Goal: Information Seeking & Learning: Learn about a topic

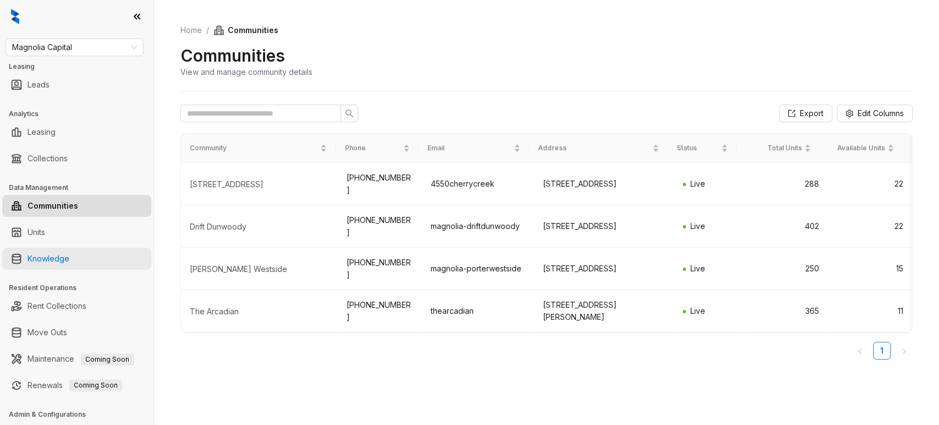
click at [69, 256] on link "Knowledge" at bounding box center [48, 258] width 42 height 22
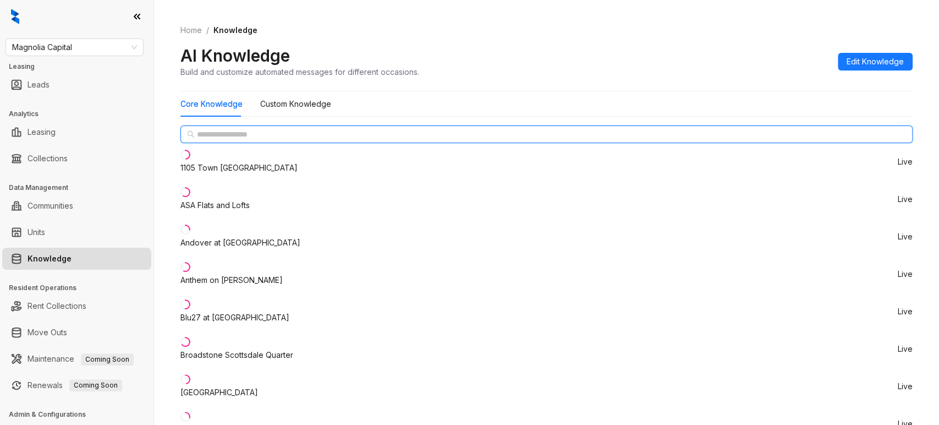
click at [246, 140] on input "text" at bounding box center [547, 134] width 700 height 12
paste input "**********"
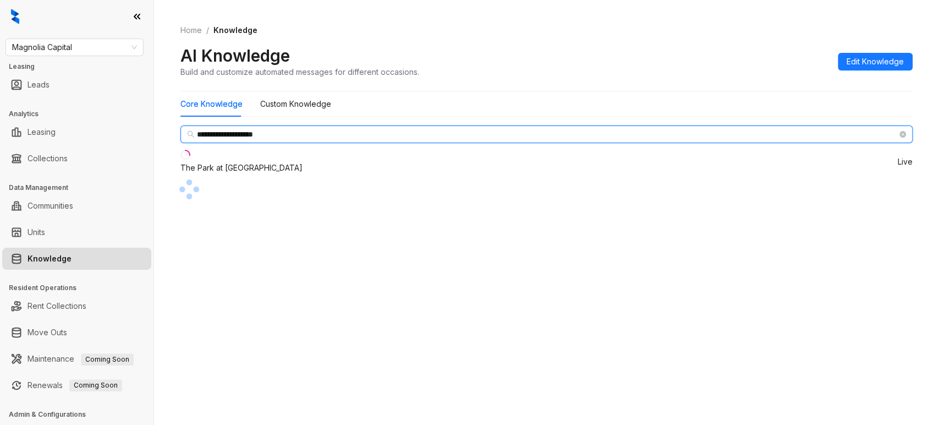
type input "**********"
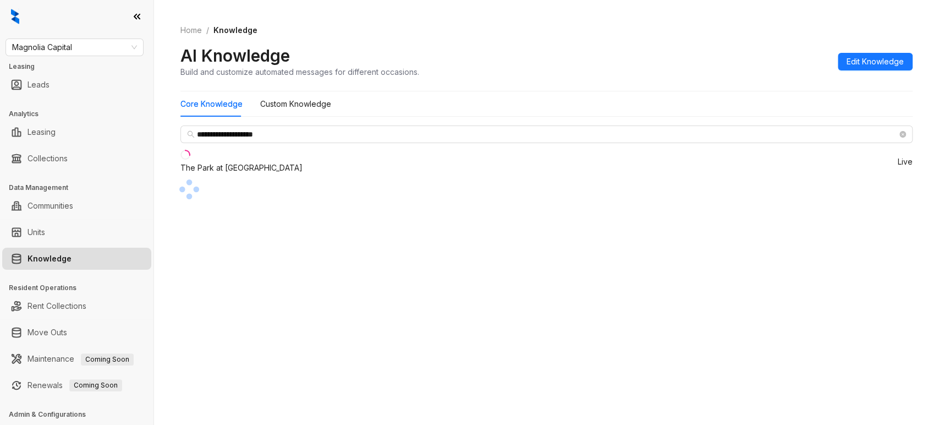
click at [241, 172] on div "The Park at Positano" at bounding box center [241, 168] width 122 height 12
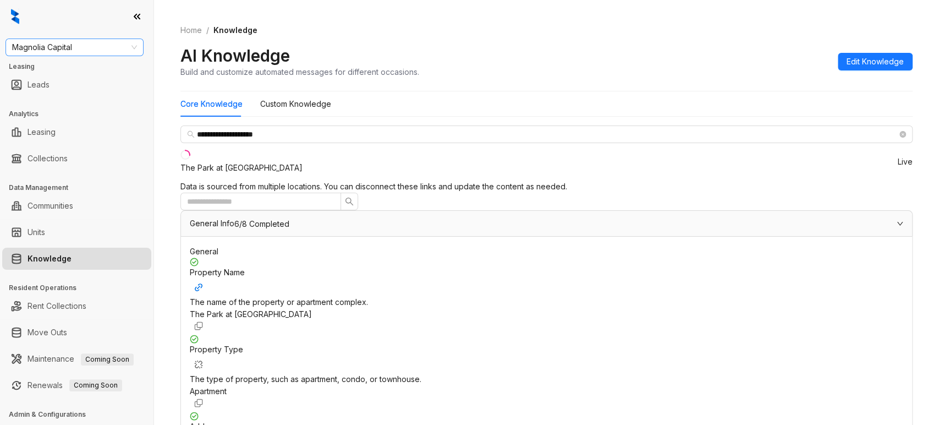
click at [96, 41] on span "Magnolia Capital" at bounding box center [74, 47] width 125 height 16
type input "***"
click at [72, 67] on div "Griffis Residential" at bounding box center [74, 69] width 120 height 12
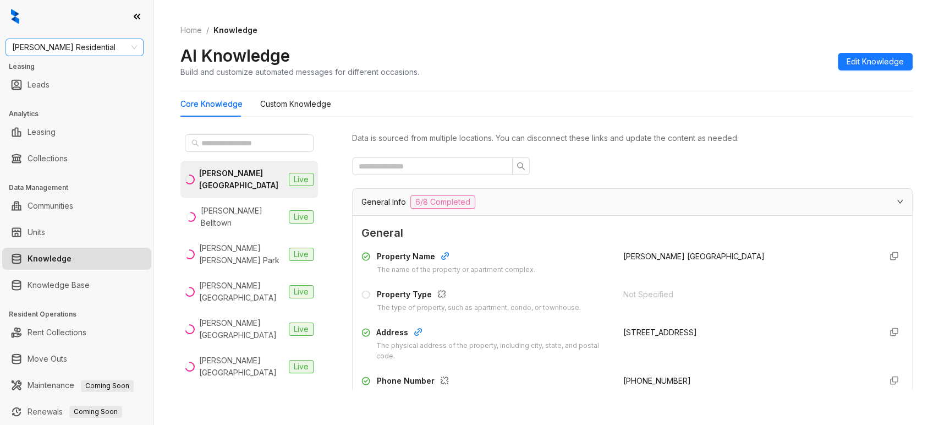
click at [83, 46] on span "Griffis Residential" at bounding box center [74, 47] width 125 height 16
click at [65, 45] on span "Griffis Residential" at bounding box center [74, 47] width 125 height 16
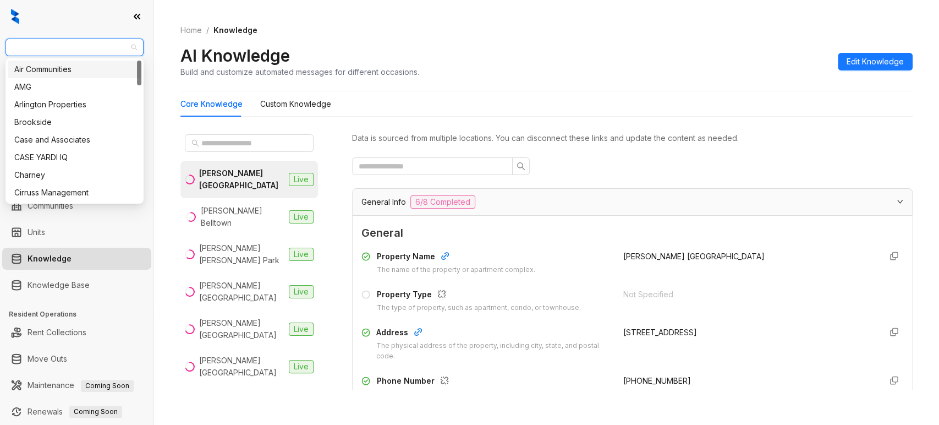
click at [50, 65] on div "Air Communities" at bounding box center [74, 69] width 120 height 12
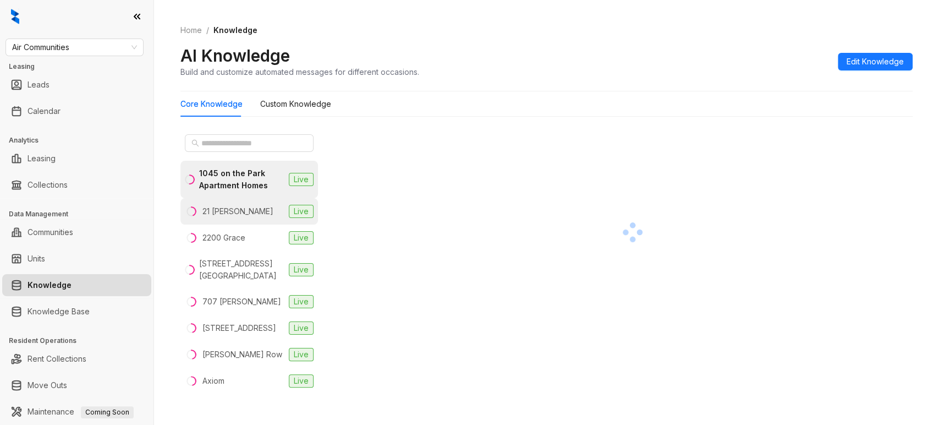
click at [239, 205] on div "21 Fitzsimons" at bounding box center [237, 211] width 71 height 12
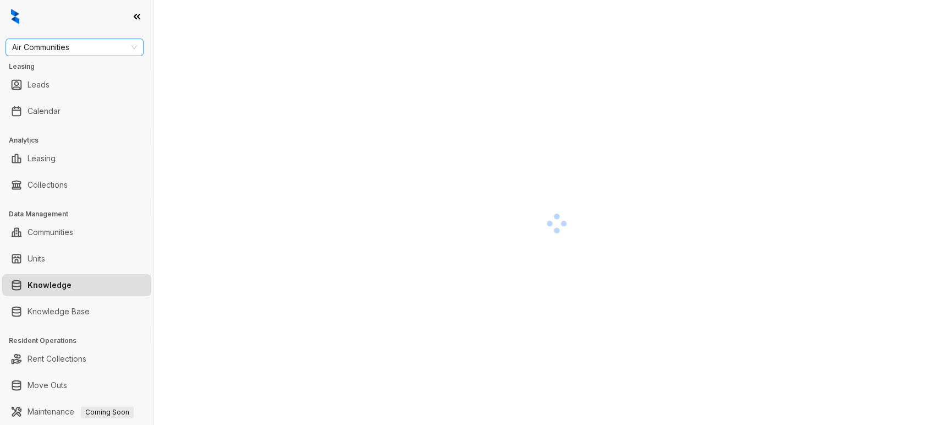
click at [98, 47] on span "Air Communities" at bounding box center [74, 47] width 125 height 16
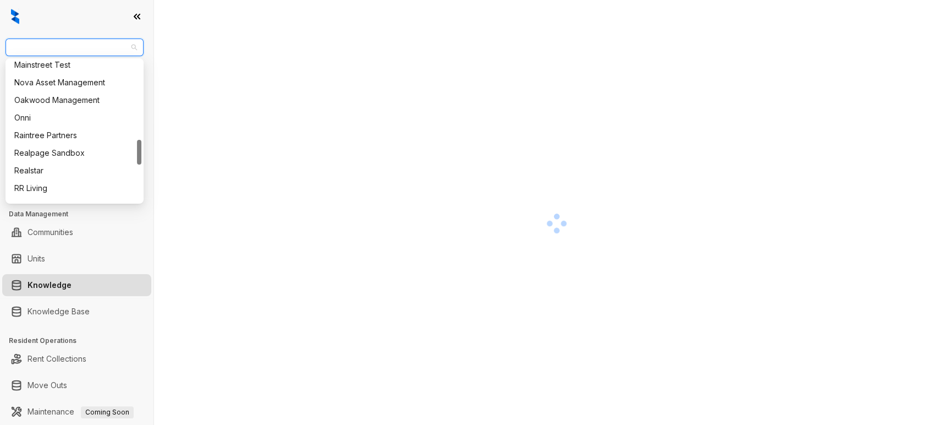
scroll to position [445, 0]
click at [29, 184] on div "RR Living" at bounding box center [74, 187] width 120 height 12
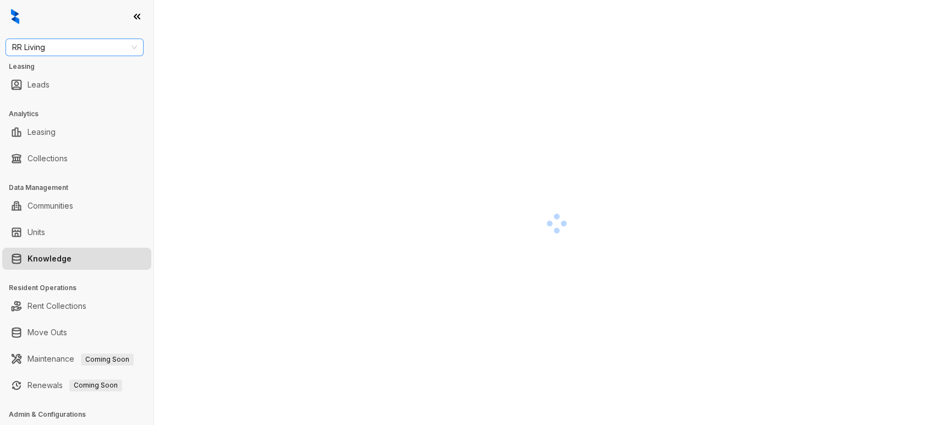
click at [68, 50] on span "RR Living" at bounding box center [74, 47] width 125 height 16
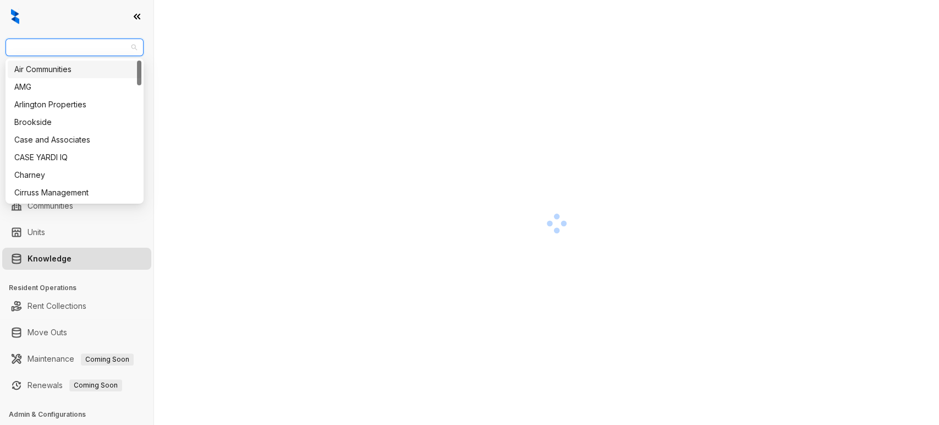
click at [55, 68] on div "Air Communities" at bounding box center [74, 69] width 120 height 12
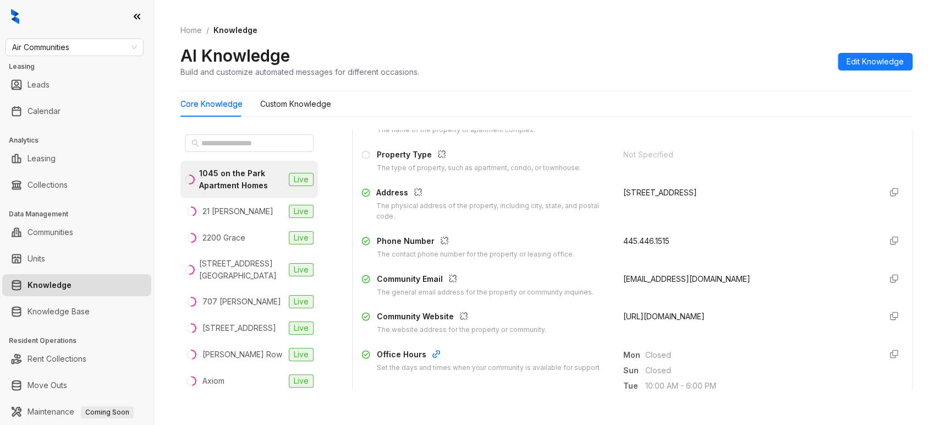
scroll to position [141, 0]
click at [243, 221] on li "21 Fitzsimons Live" at bounding box center [248, 211] width 137 height 26
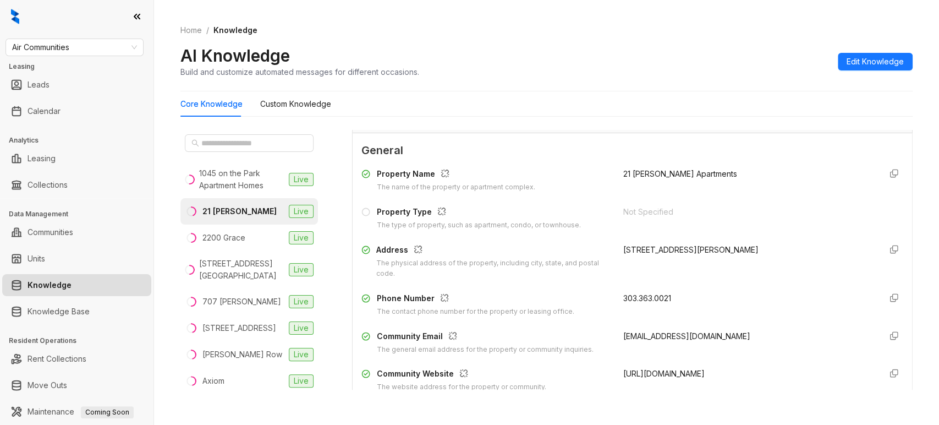
scroll to position [84, 0]
click at [239, 239] on div "2200 Grace" at bounding box center [223, 238] width 43 height 12
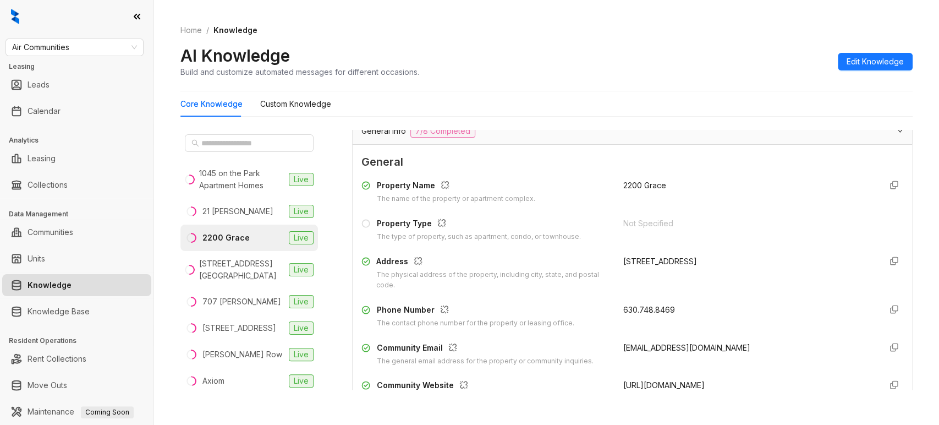
scroll to position [75, 0]
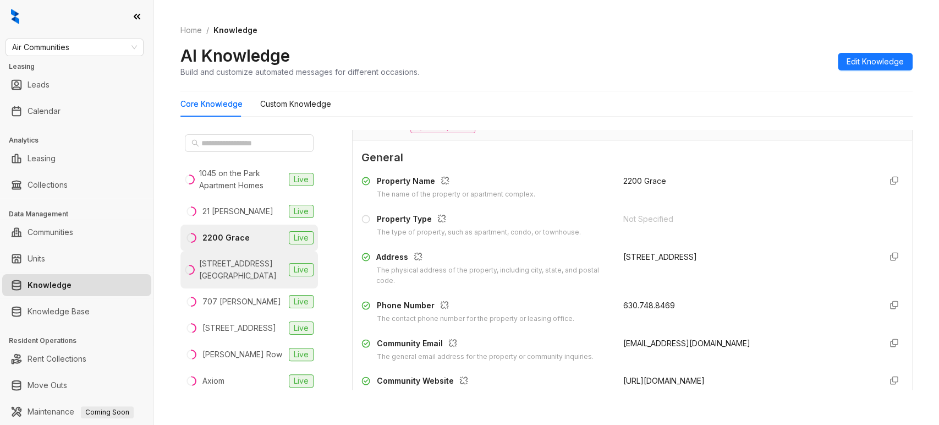
click at [236, 263] on div "3400 Avenue of the Arts" at bounding box center [241, 269] width 85 height 24
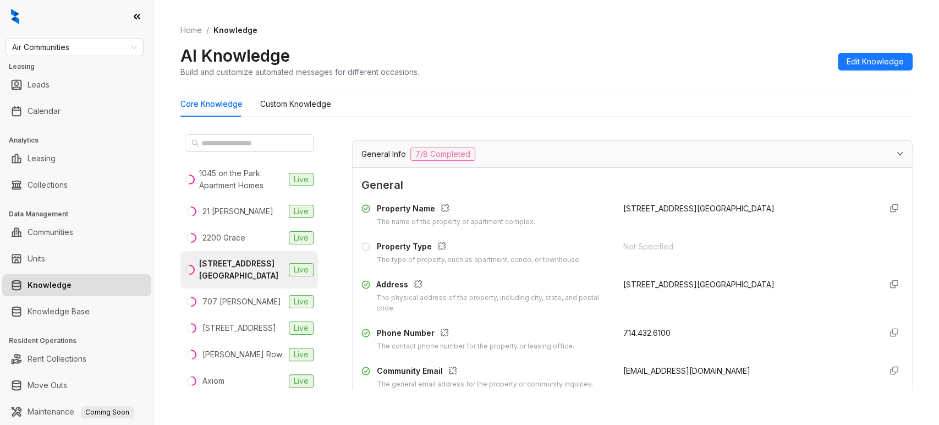
scroll to position [59, 0]
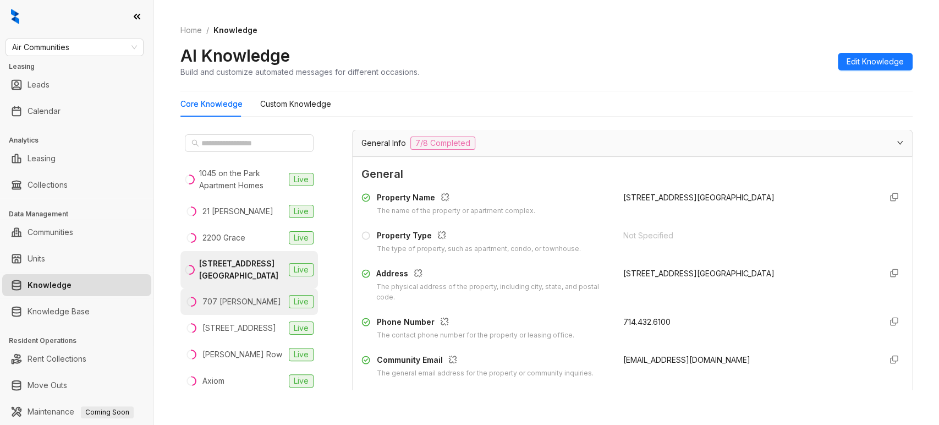
click at [225, 298] on div "707 Leahy" at bounding box center [241, 301] width 79 height 12
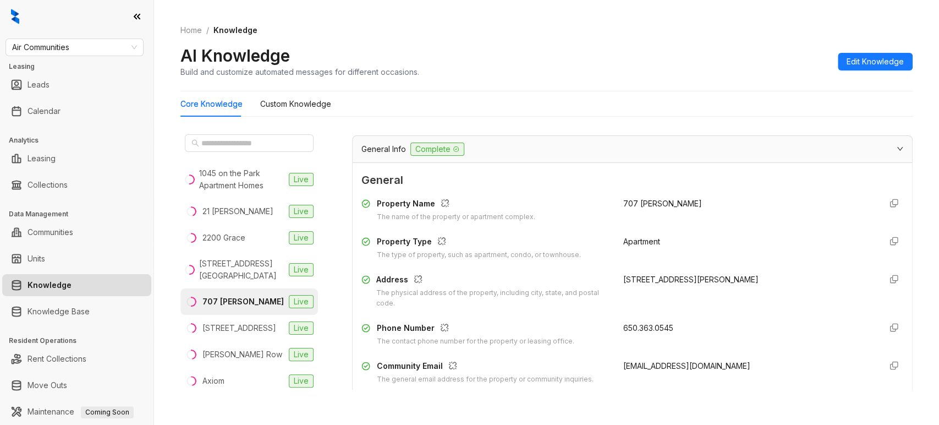
scroll to position [53, 0]
click at [237, 327] on div "777 South Broad Street" at bounding box center [239, 328] width 74 height 12
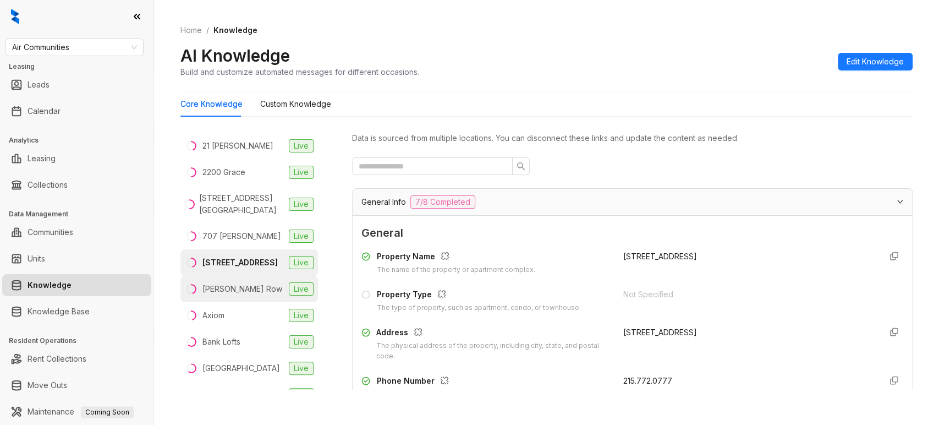
scroll to position [66, 0]
click at [235, 294] on div "Avery Row" at bounding box center [242, 288] width 80 height 12
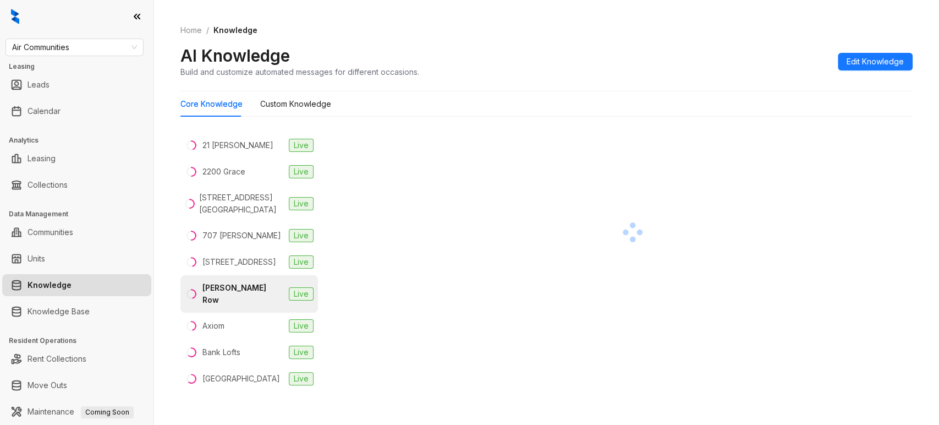
scroll to position [100, 0]
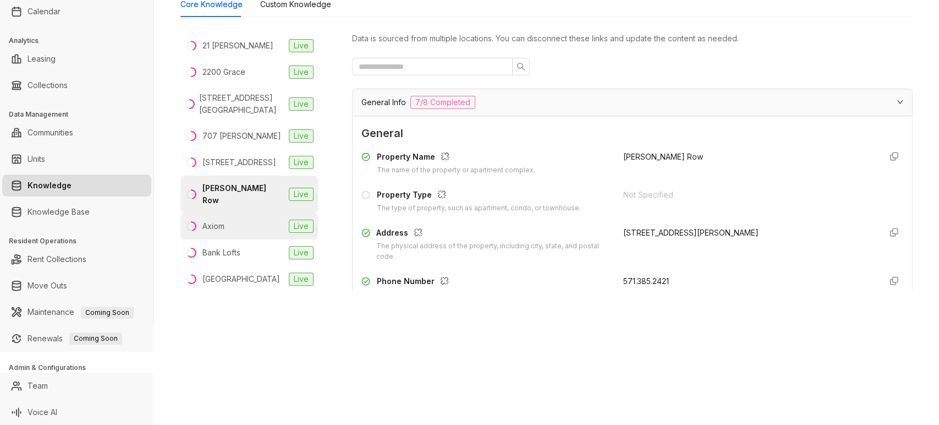
click at [224, 225] on div "Axiom" at bounding box center [213, 226] width 22 height 12
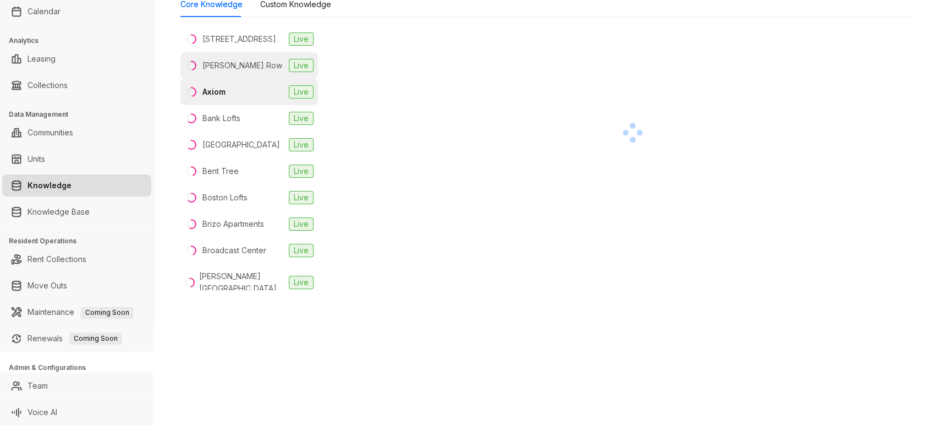
scroll to position [198, 0]
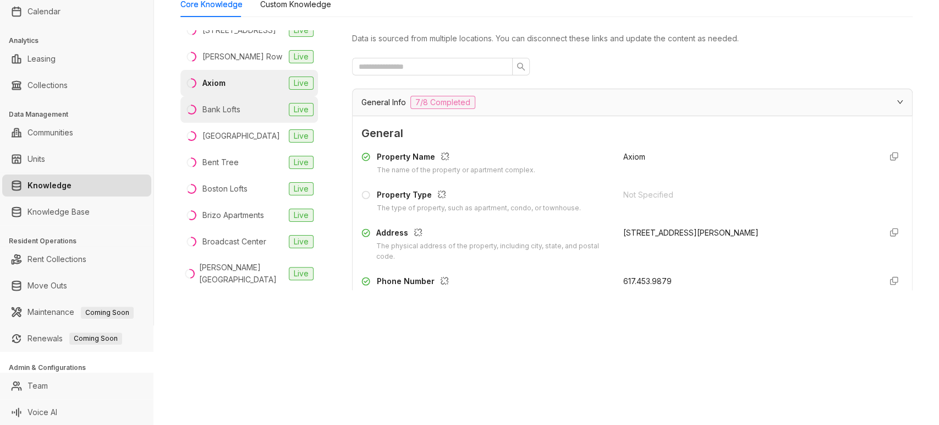
click at [222, 115] on div "Bank Lofts" at bounding box center [221, 109] width 38 height 12
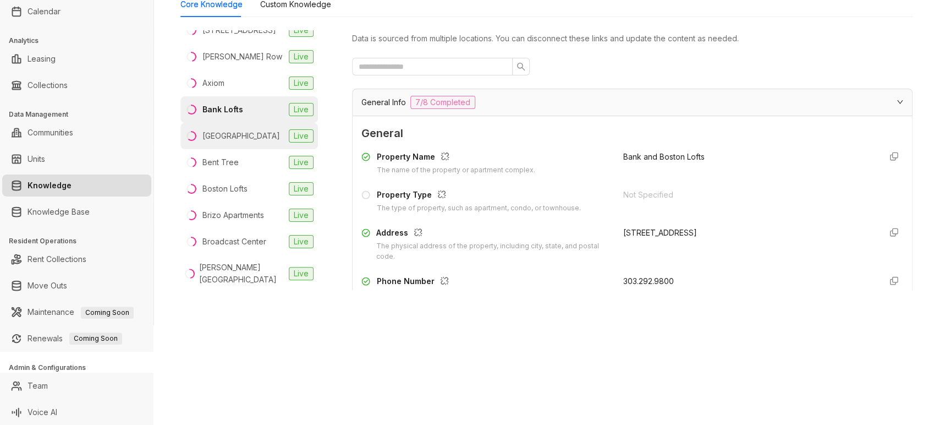
click at [222, 142] on div "Bay Parc" at bounding box center [241, 136] width 78 height 12
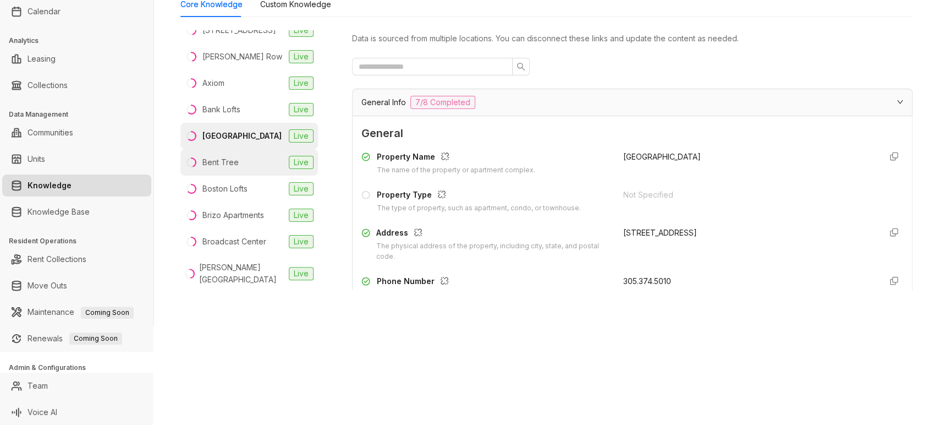
click at [219, 168] on div "Bent Tree" at bounding box center [220, 162] width 36 height 12
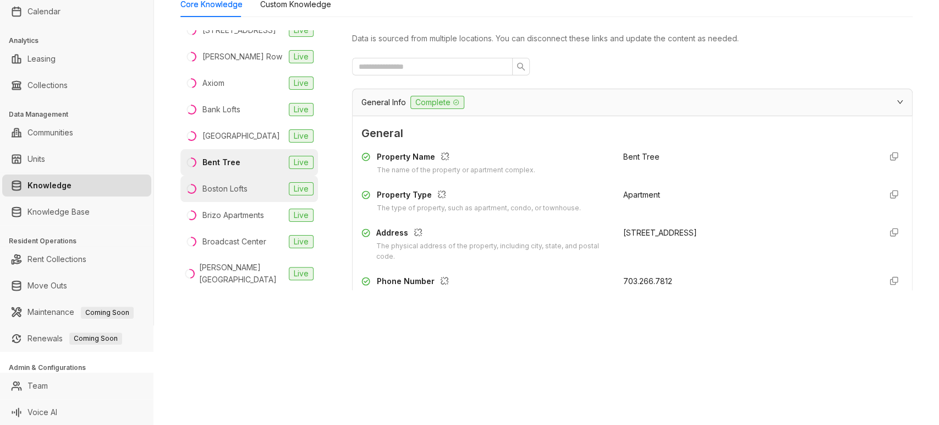
click at [220, 195] on div "Boston Lofts" at bounding box center [224, 189] width 45 height 12
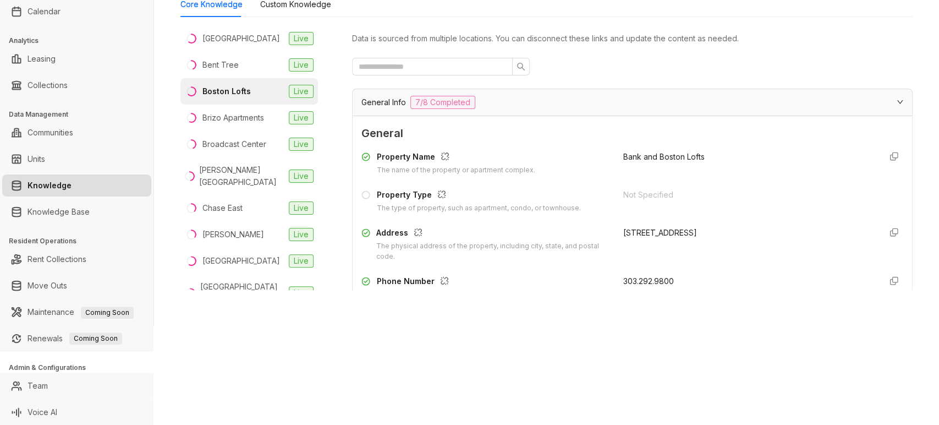
scroll to position [315, 0]
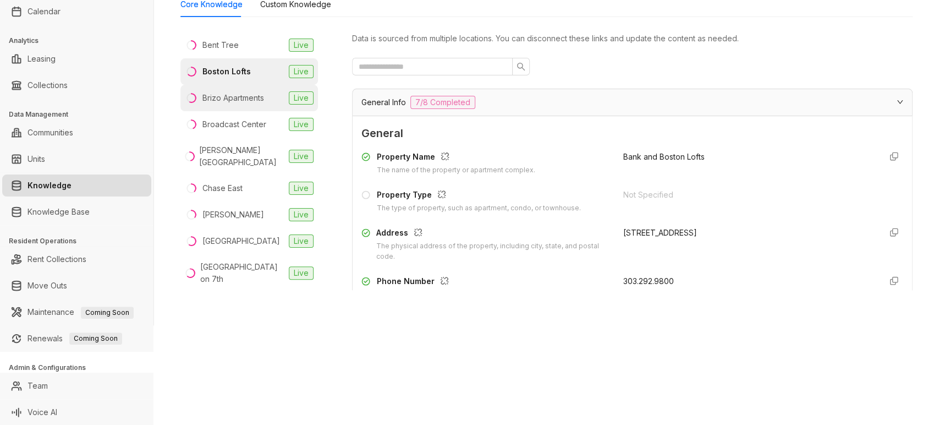
click at [223, 104] on div "Brizo Apartments" at bounding box center [233, 98] width 62 height 12
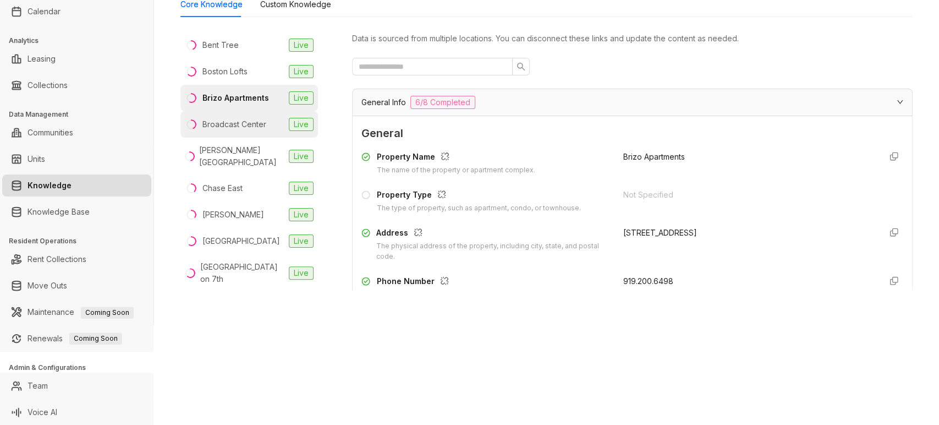
click at [220, 130] on div "Broadcast Center" at bounding box center [234, 124] width 64 height 12
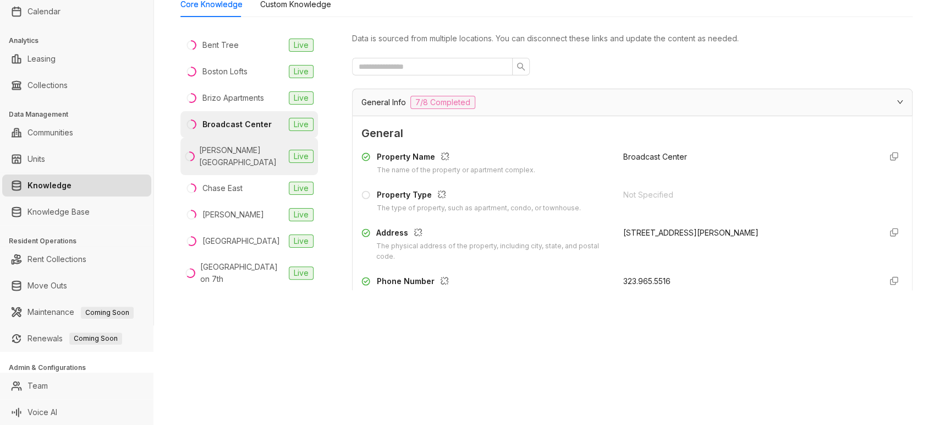
click at [225, 167] on div "Burke Shire Commons" at bounding box center [241, 156] width 85 height 24
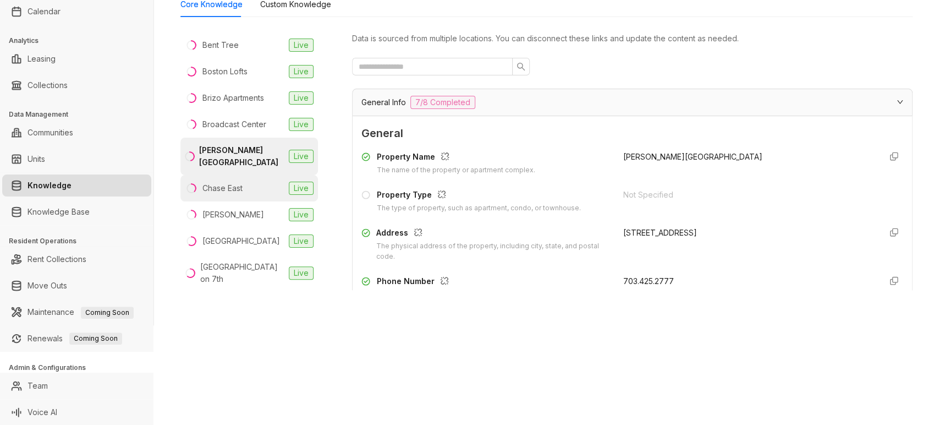
click at [225, 192] on div "Chase East" at bounding box center [222, 188] width 40 height 12
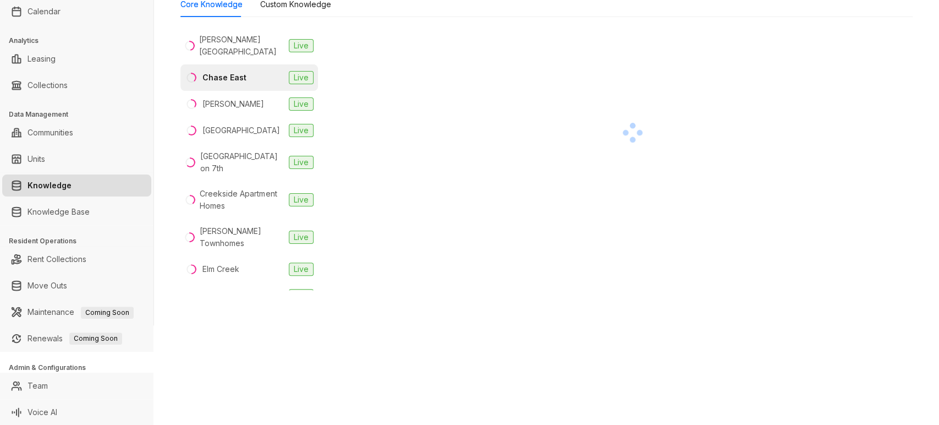
scroll to position [427, 0]
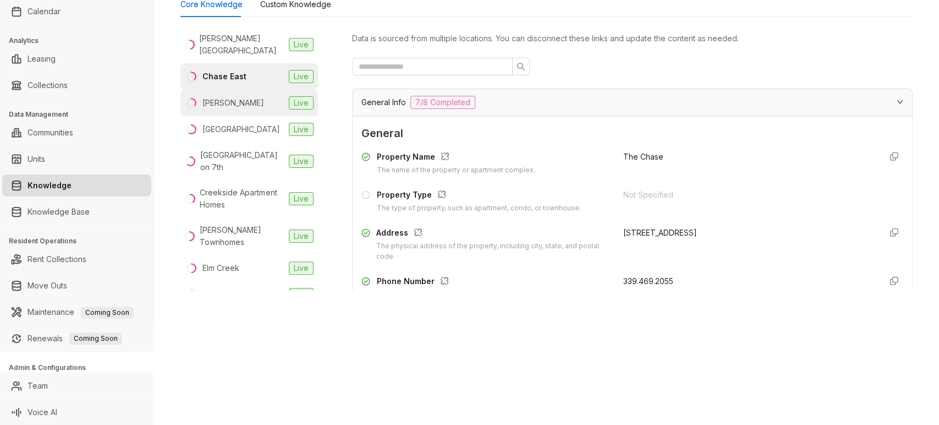
click at [221, 109] on div "Chase West" at bounding box center [233, 103] width 62 height 12
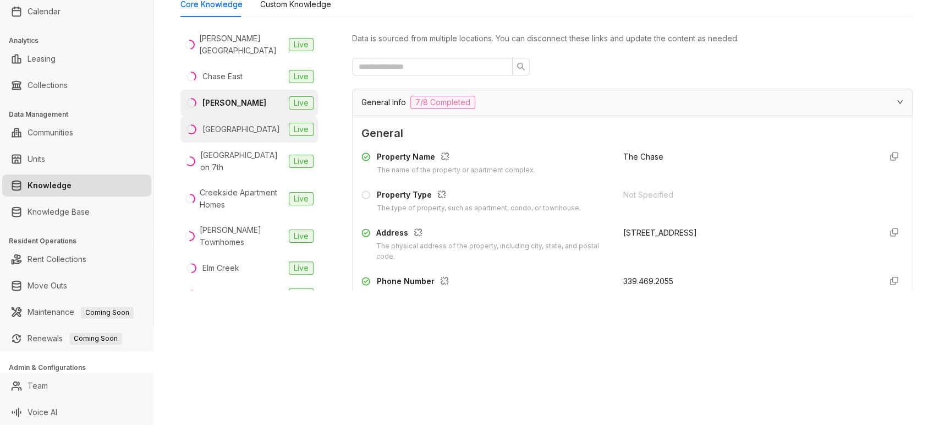
click at [220, 135] on div "Chestnut Hall" at bounding box center [241, 129] width 78 height 12
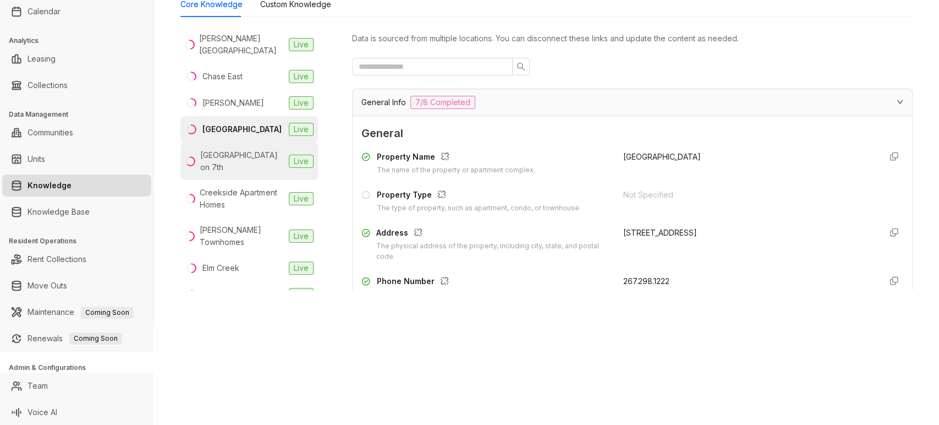
click at [220, 155] on li "City Center on 7th Live" at bounding box center [248, 160] width 137 height 37
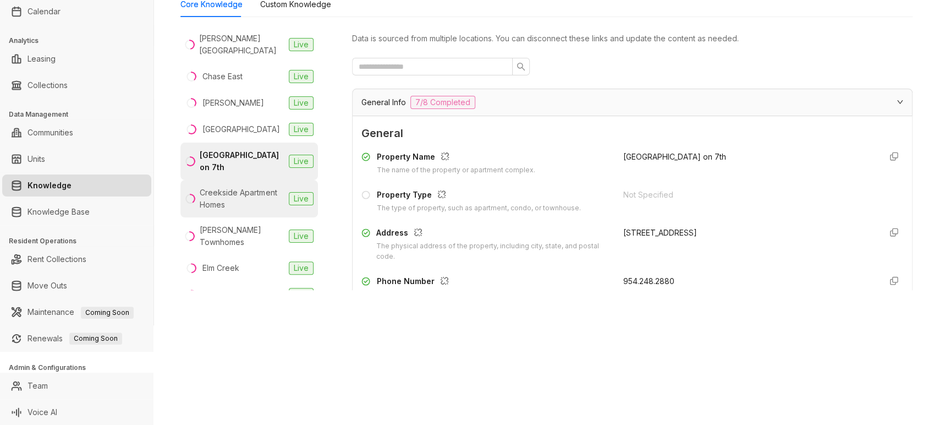
click at [221, 187] on div "Creekside Apartment Homes" at bounding box center [242, 198] width 85 height 24
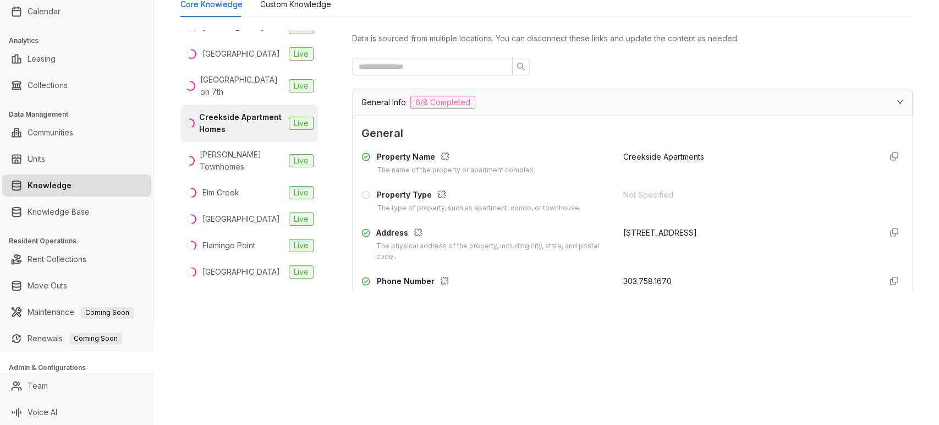
scroll to position [510, 0]
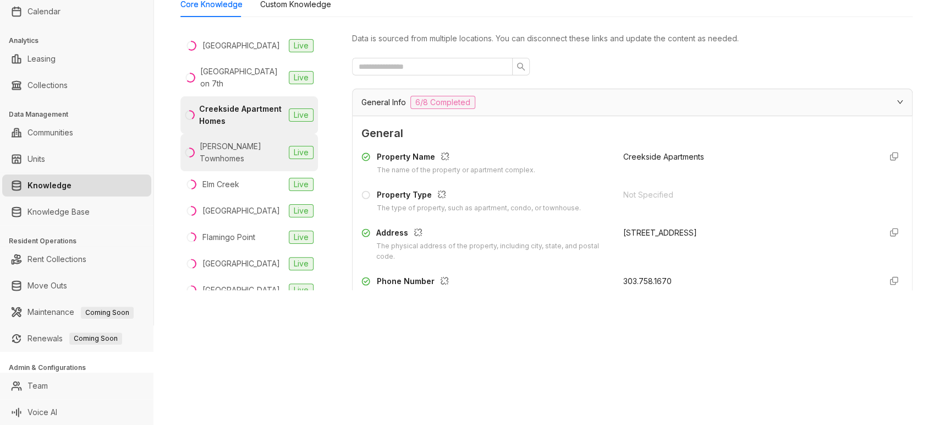
click at [221, 151] on div "Eldridge Townhomes" at bounding box center [242, 152] width 85 height 24
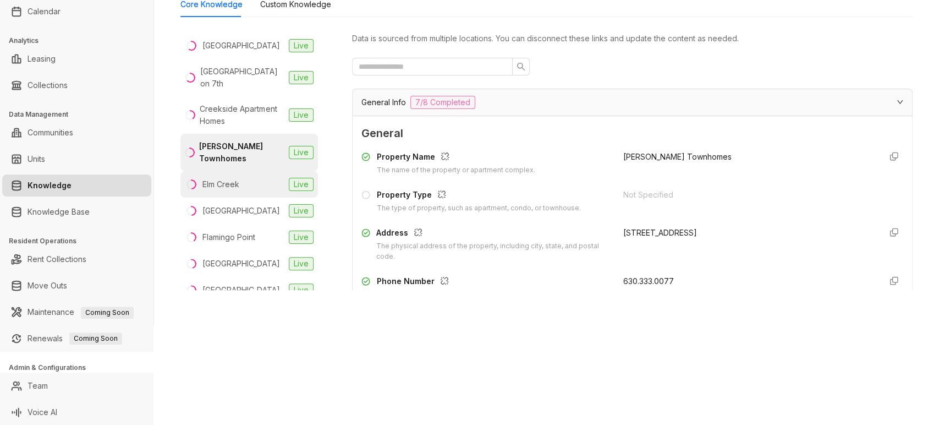
click at [234, 184] on div "Elm Creek" at bounding box center [220, 184] width 37 height 12
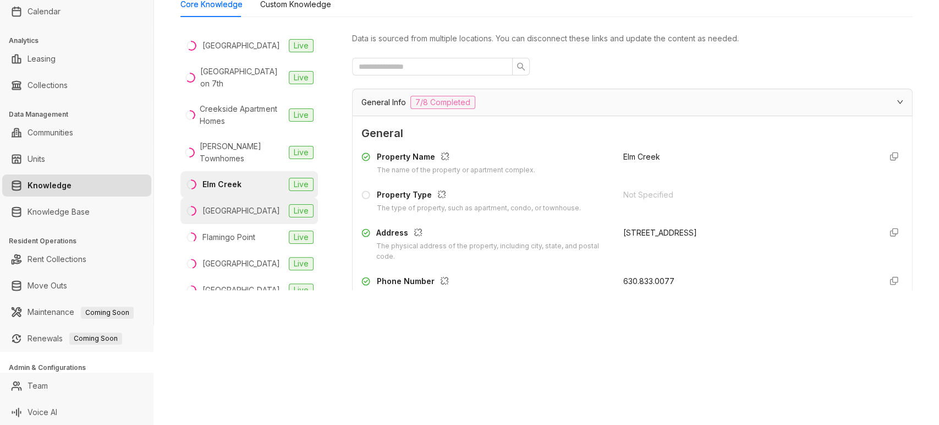
click at [227, 209] on div "Evanston Place" at bounding box center [241, 211] width 78 height 12
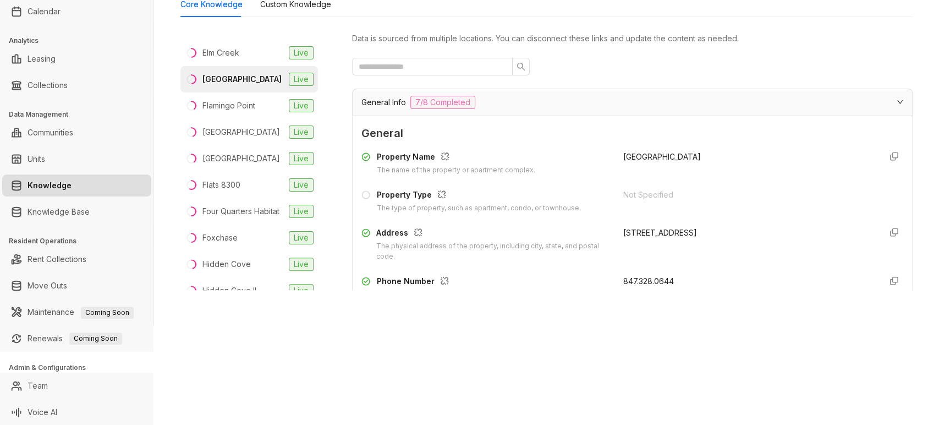
scroll to position [642, 0]
click at [216, 100] on div "Flamingo Point" at bounding box center [228, 105] width 53 height 12
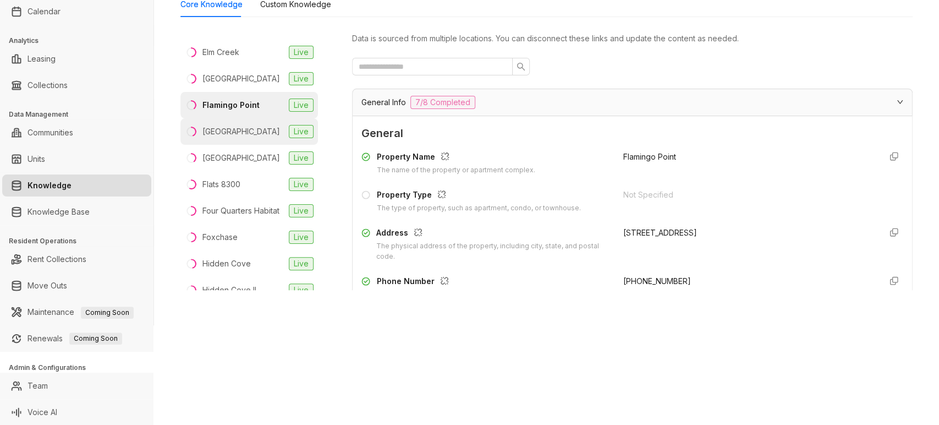
click at [223, 129] on div "Flamingo South Beach" at bounding box center [241, 131] width 78 height 12
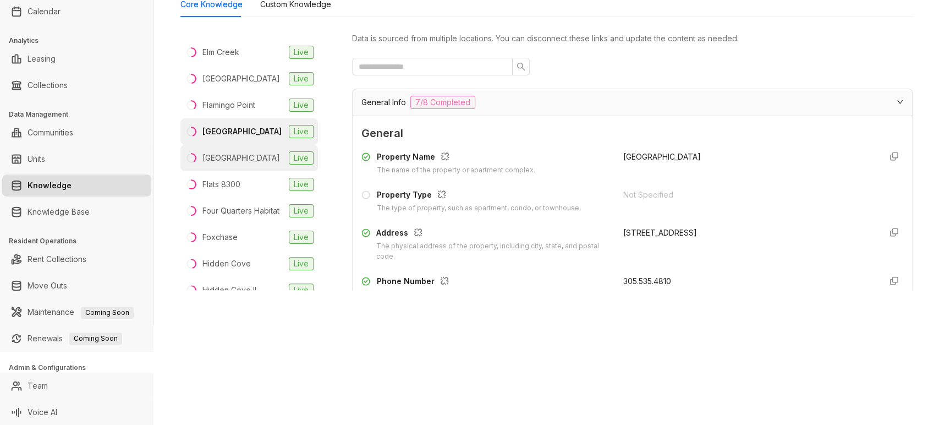
click at [233, 164] on div "Flamingo South Beach Center" at bounding box center [241, 158] width 78 height 12
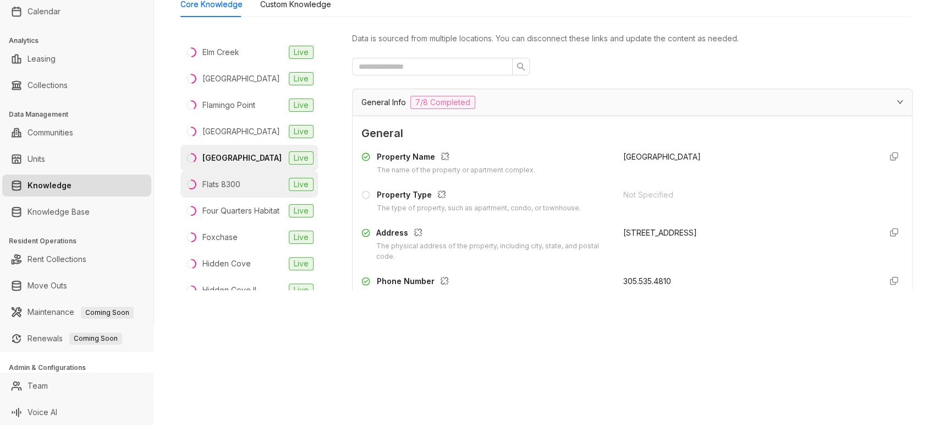
click at [235, 190] on div "Flats 8300" at bounding box center [221, 184] width 38 height 12
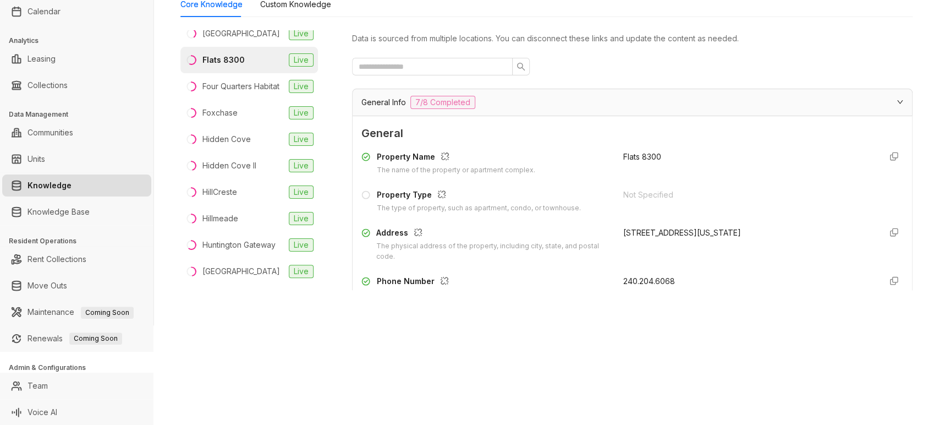
scroll to position [768, 0]
click at [220, 91] on div "Four Quarters Habitat" at bounding box center [240, 85] width 77 height 12
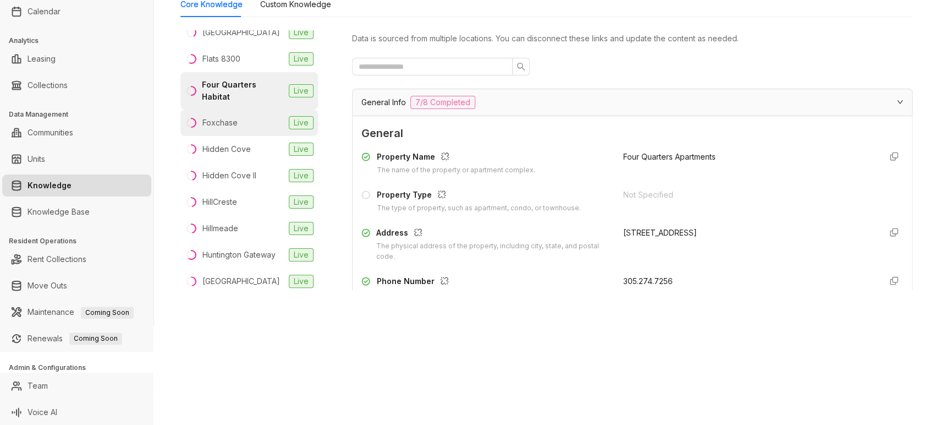
click at [229, 129] on div "Foxchase" at bounding box center [219, 123] width 35 height 12
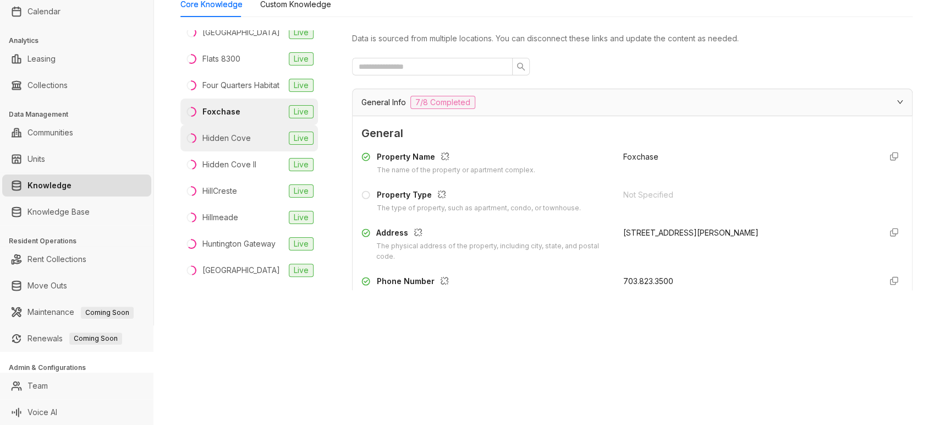
click at [229, 144] on div "Hidden Cove" at bounding box center [226, 138] width 48 height 12
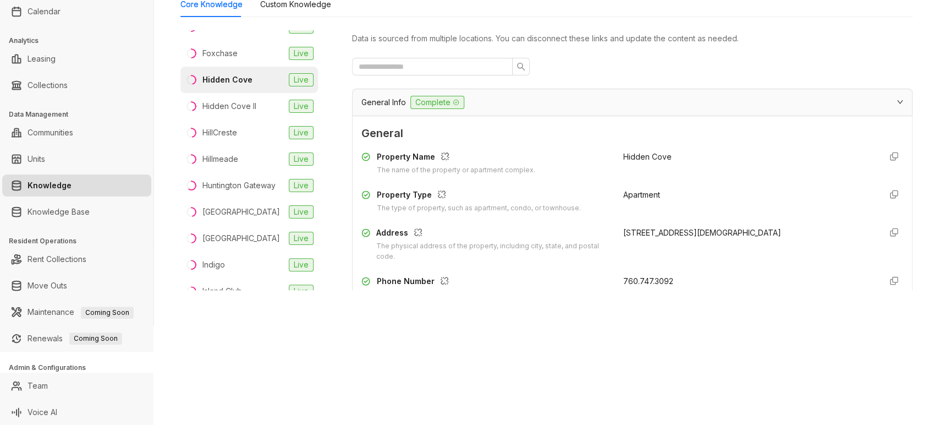
scroll to position [836, 0]
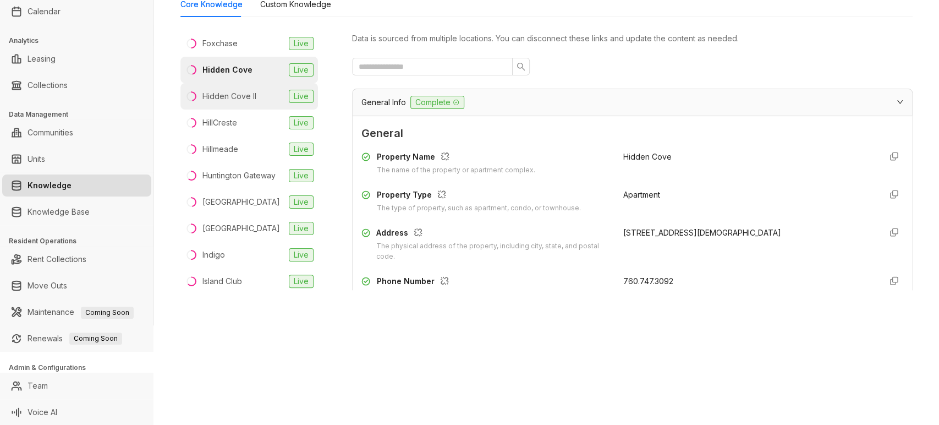
click at [224, 102] on div "Hidden Cove II" at bounding box center [229, 96] width 54 height 12
click at [224, 129] on div "HillCreste" at bounding box center [219, 123] width 35 height 12
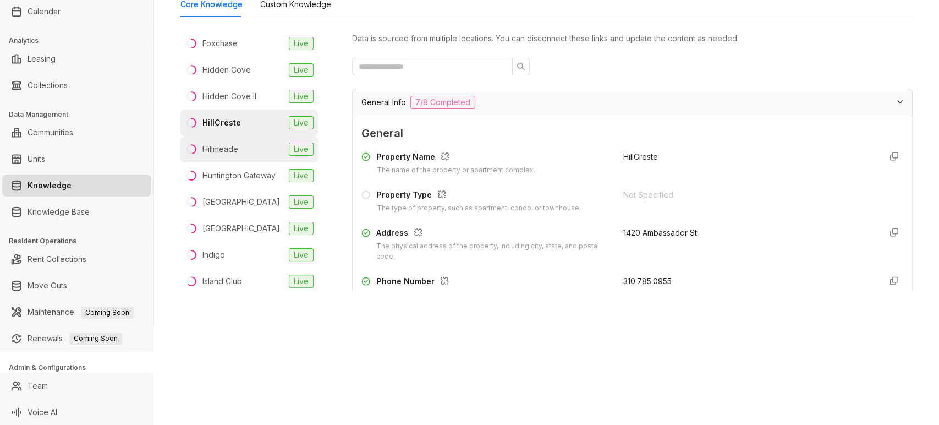
click at [227, 155] on div "Hillmeade" at bounding box center [220, 149] width 36 height 12
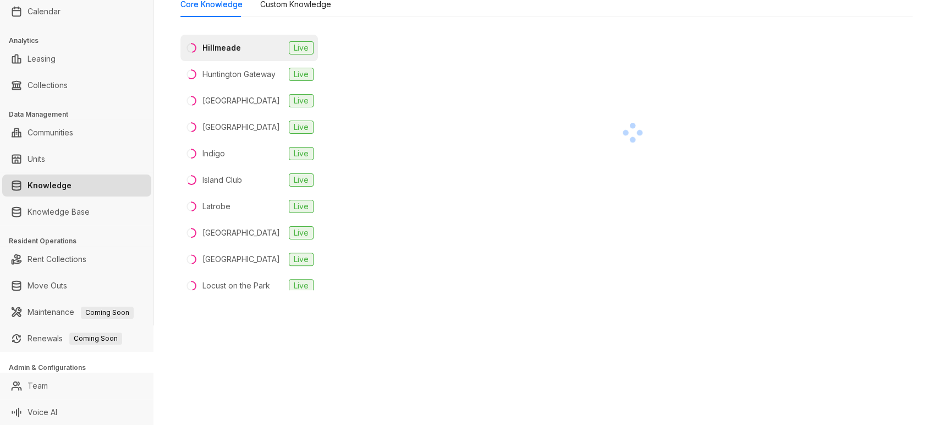
scroll to position [937, 0]
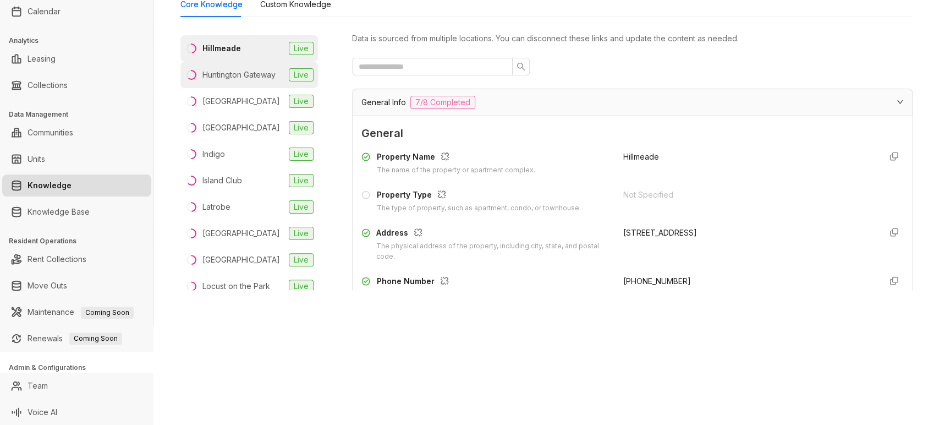
click at [219, 81] on div "Huntington Gateway" at bounding box center [238, 75] width 73 height 12
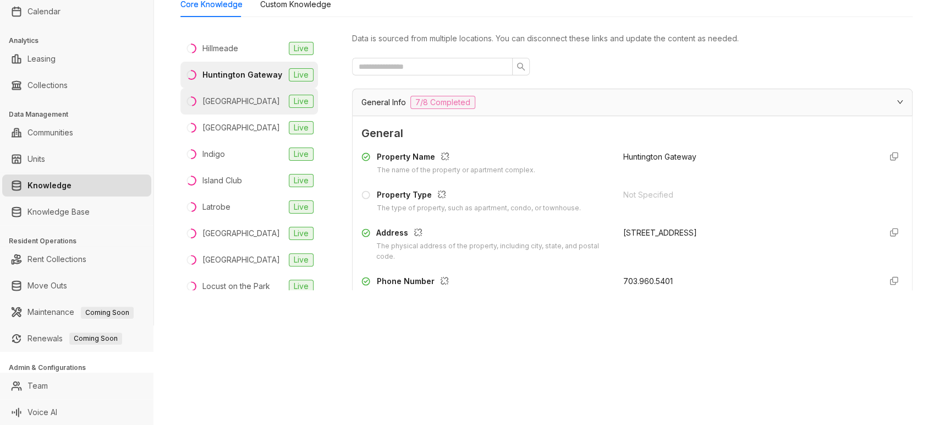
click at [216, 107] on div "Hyde Park Tower" at bounding box center [241, 101] width 78 height 12
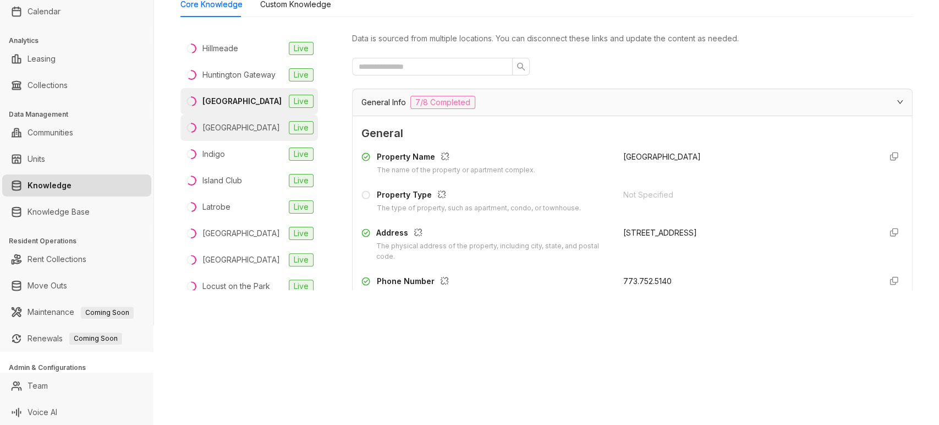
click at [218, 134] on div "Indian Oaks" at bounding box center [241, 128] width 78 height 12
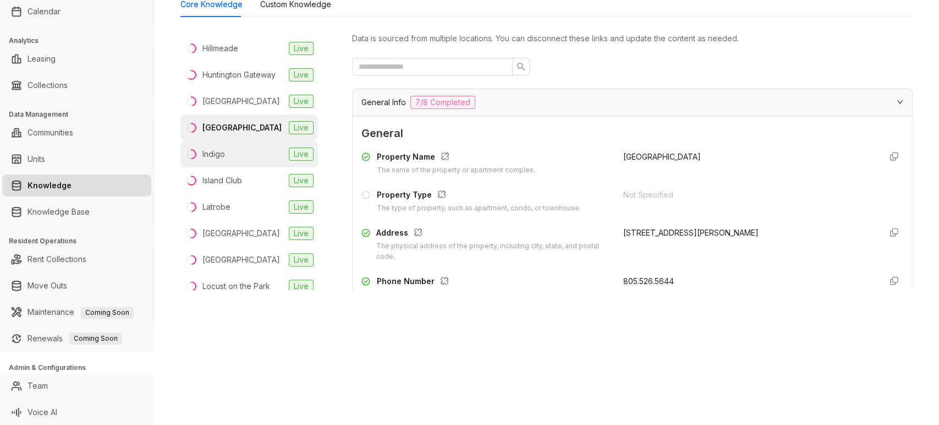
click at [229, 167] on li "Indigo Live" at bounding box center [248, 154] width 137 height 26
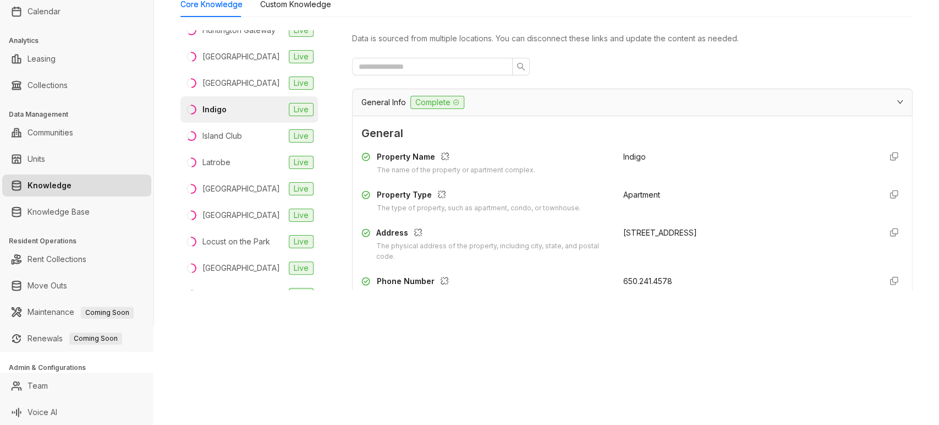
scroll to position [999, 0]
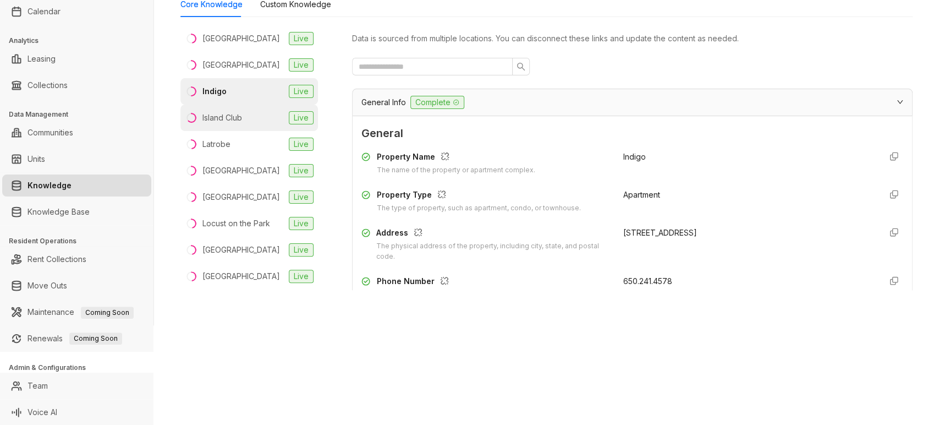
click at [222, 131] on li "Island Club Live" at bounding box center [248, 117] width 137 height 26
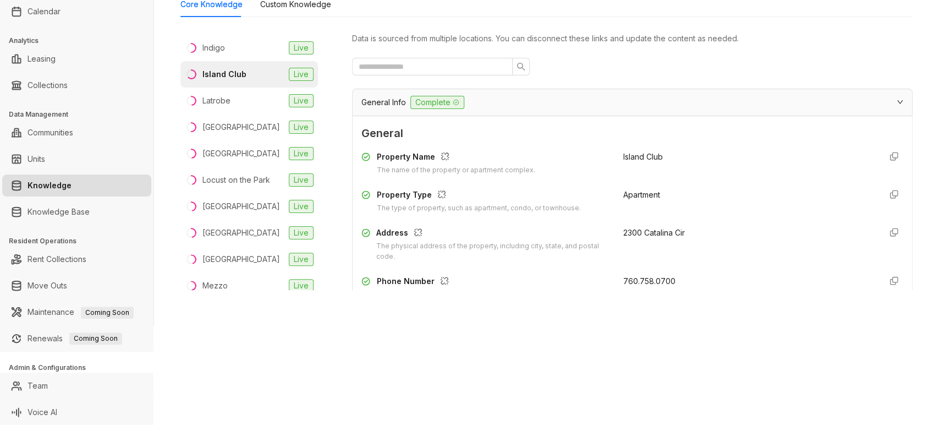
scroll to position [1043, 0]
click at [219, 114] on li "Latrobe Live" at bounding box center [248, 100] width 137 height 26
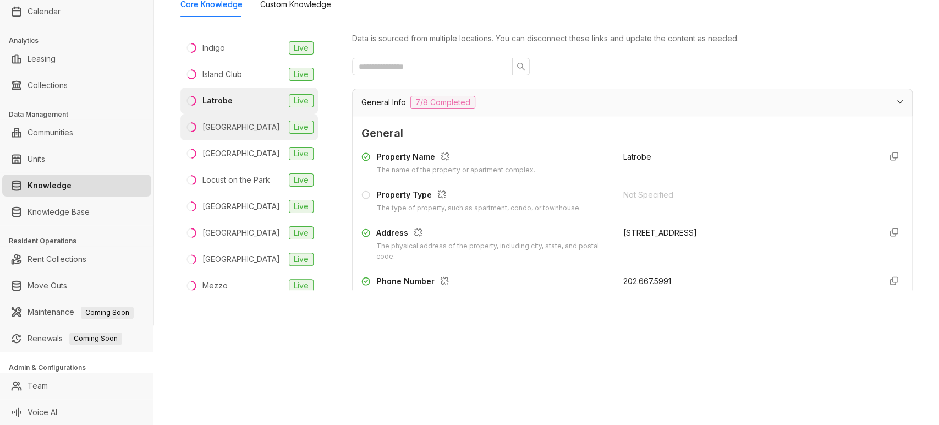
click at [213, 133] on div "Laurel Crossing" at bounding box center [241, 127] width 78 height 12
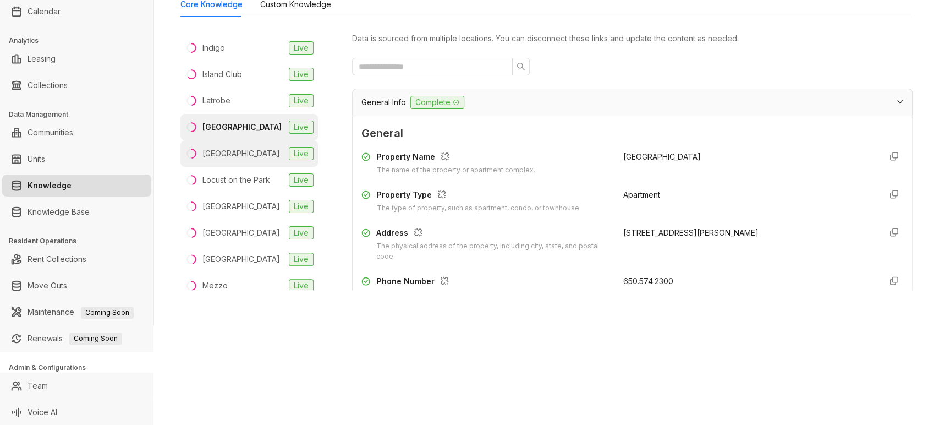
click at [229, 159] on div "Lincoln Place" at bounding box center [241, 153] width 78 height 12
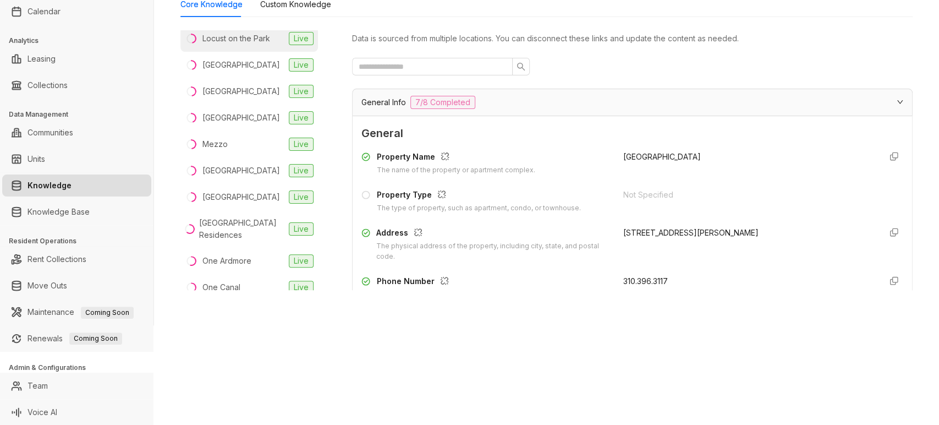
scroll to position [1185, 0]
click at [226, 44] on div "Locust on the Park" at bounding box center [236, 38] width 68 height 12
click at [224, 70] on div "Malibu Canyon" at bounding box center [241, 64] width 78 height 12
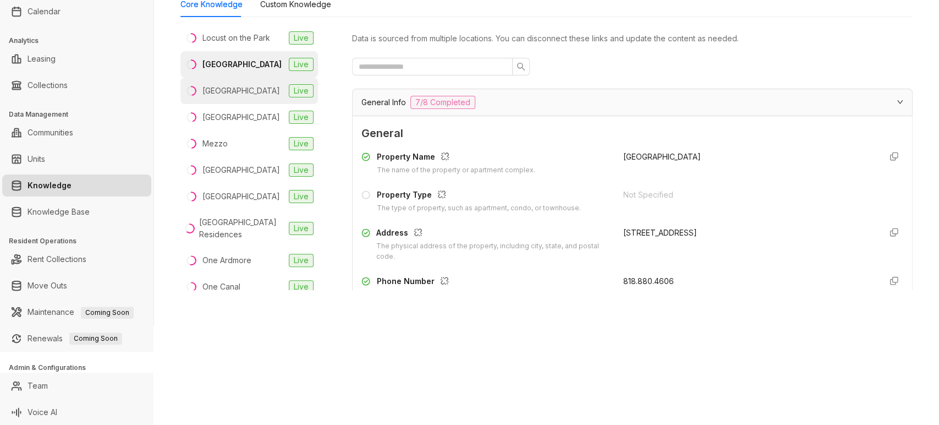
click at [228, 97] on div "Mariners Cove" at bounding box center [241, 91] width 78 height 12
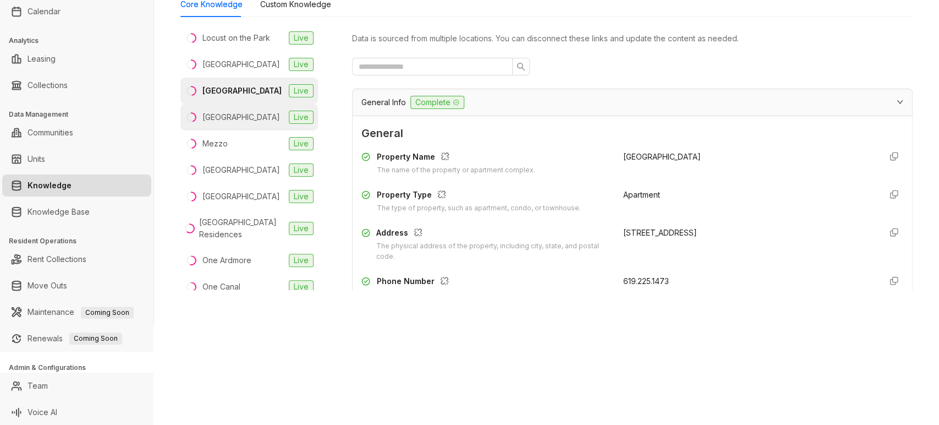
click at [224, 123] on div "Meadow Creek" at bounding box center [241, 117] width 78 height 12
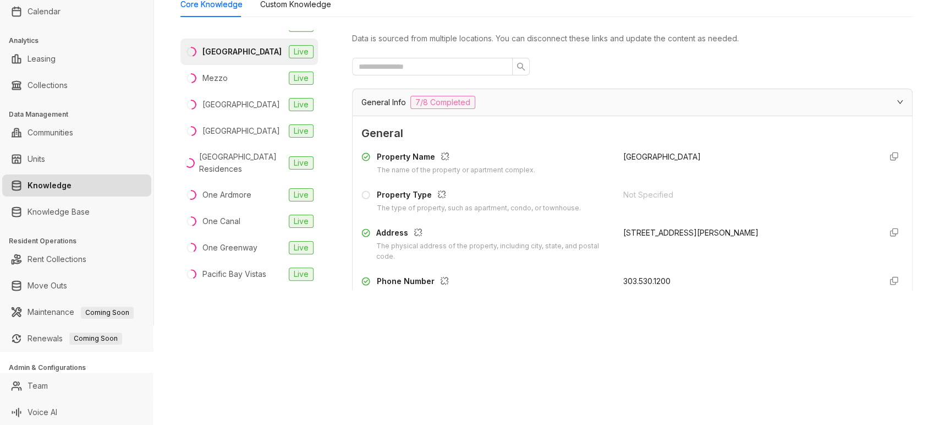
scroll to position [1253, 0]
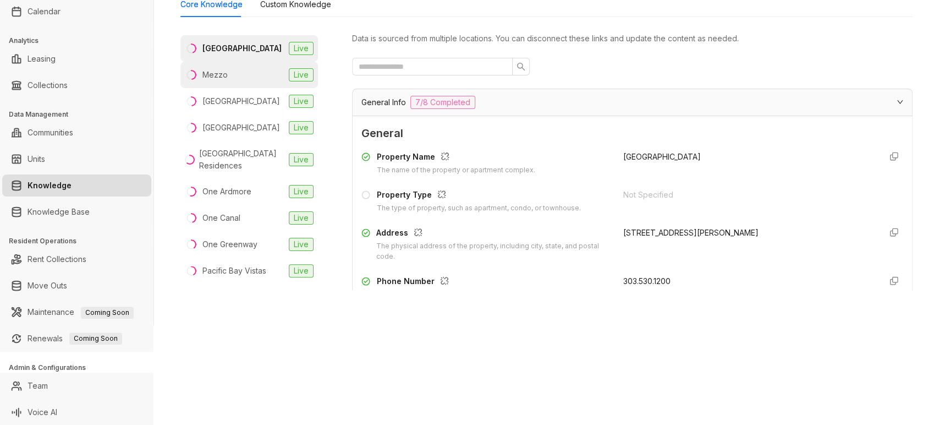
click at [215, 81] on div "Mezzo" at bounding box center [214, 75] width 25 height 12
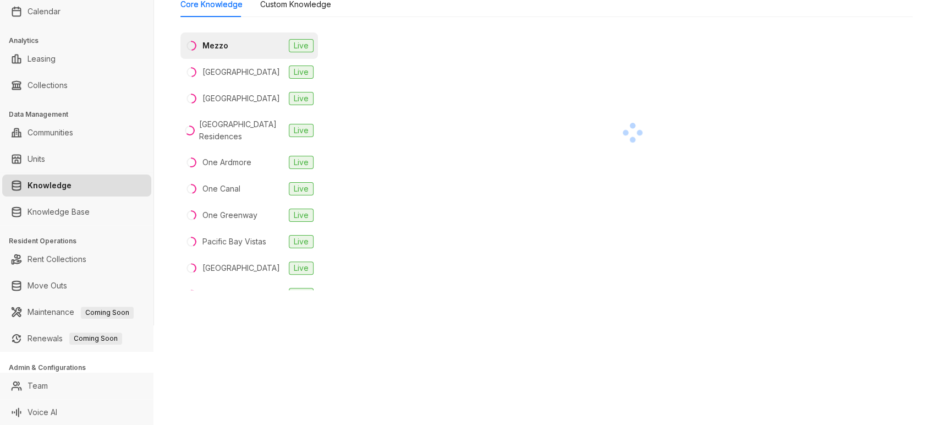
scroll to position [1283, 0]
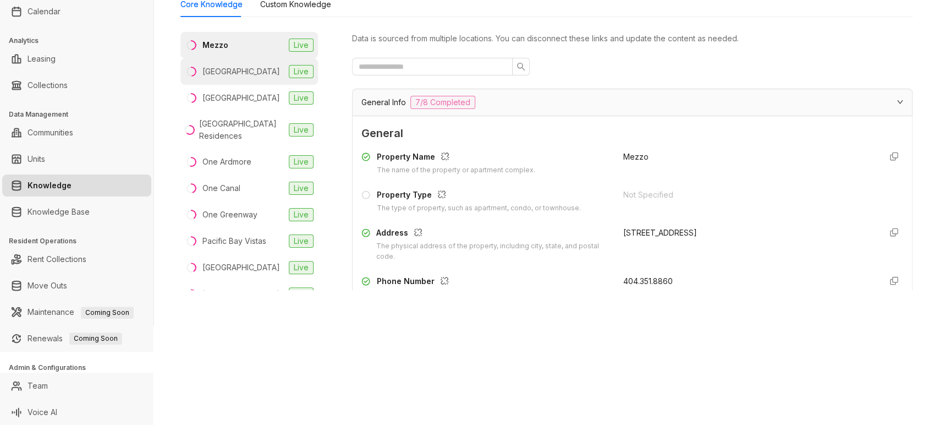
click at [216, 85] on li "Monterey Grove Live" at bounding box center [248, 71] width 137 height 26
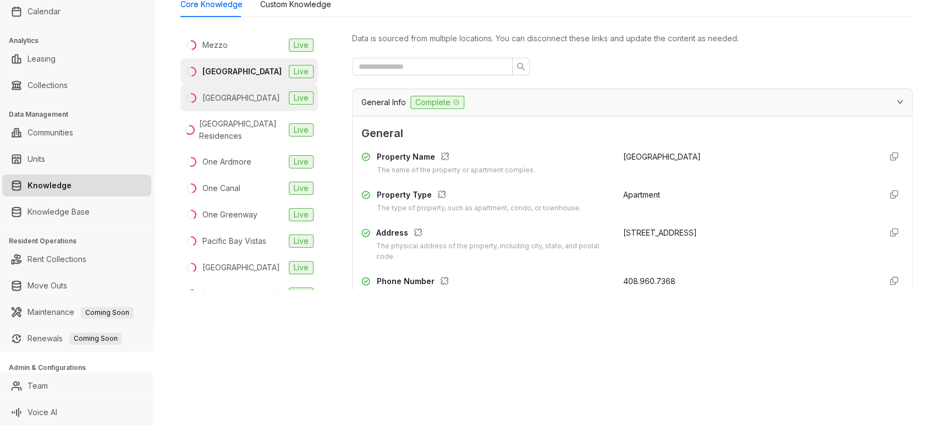
click at [220, 104] on div "North Park" at bounding box center [241, 98] width 78 height 12
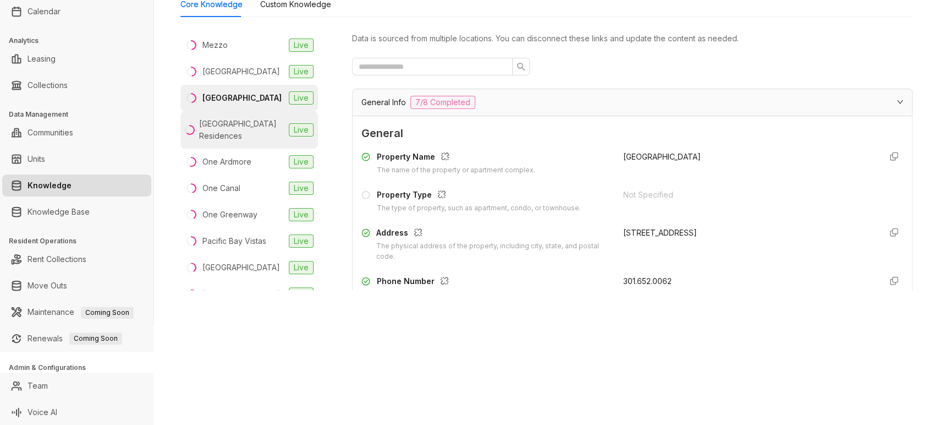
click at [220, 142] on div "Olde Towne Residences" at bounding box center [241, 130] width 85 height 24
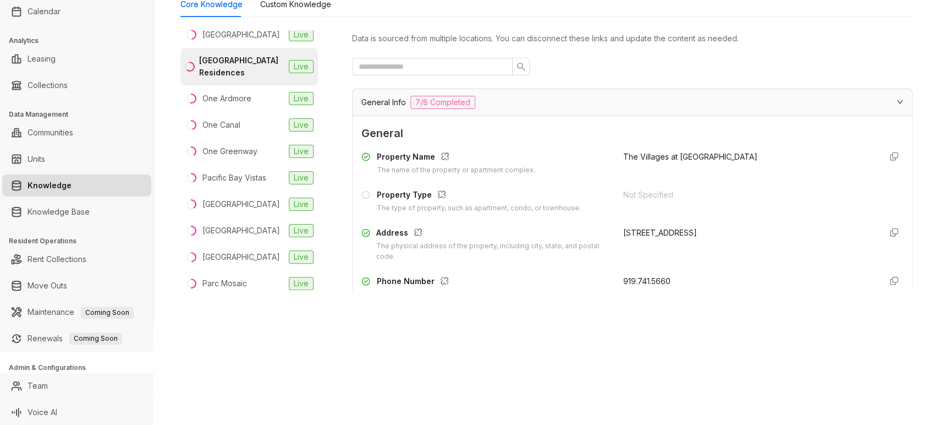
scroll to position [1348, 0]
click at [218, 103] on div "One Ardmore" at bounding box center [226, 97] width 49 height 12
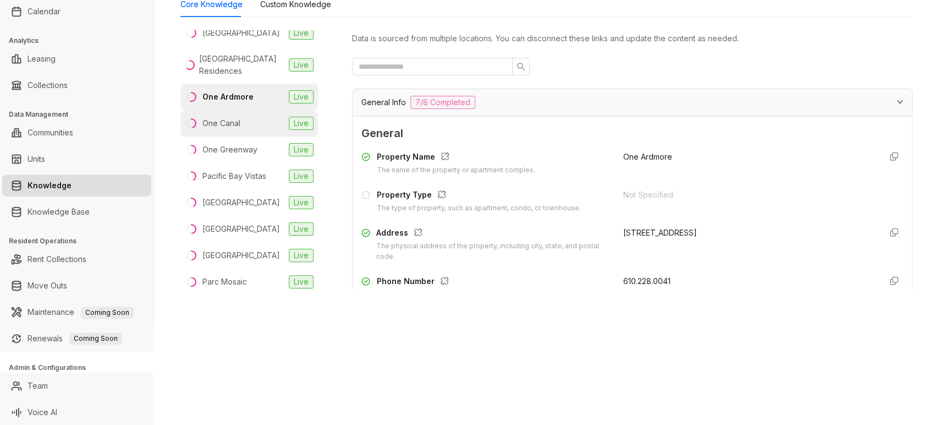
click at [219, 129] on div "One Canal" at bounding box center [221, 123] width 38 height 12
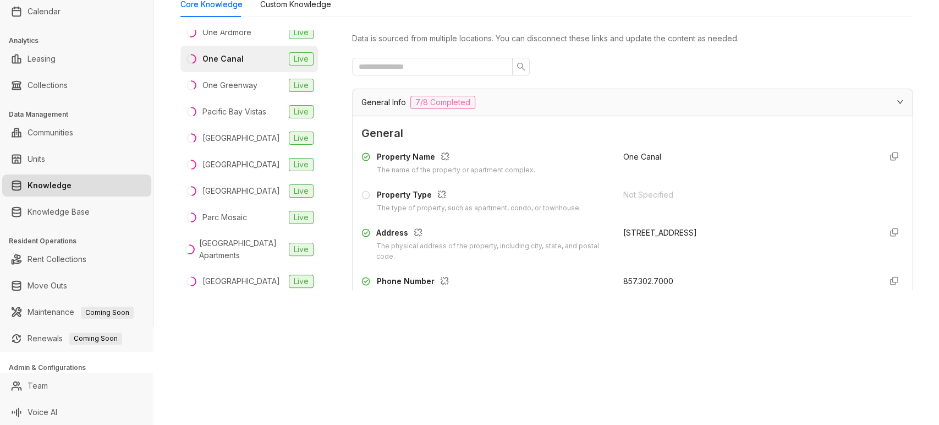
scroll to position [1413, 0]
click at [224, 91] on div "One Greenway" at bounding box center [229, 85] width 55 height 12
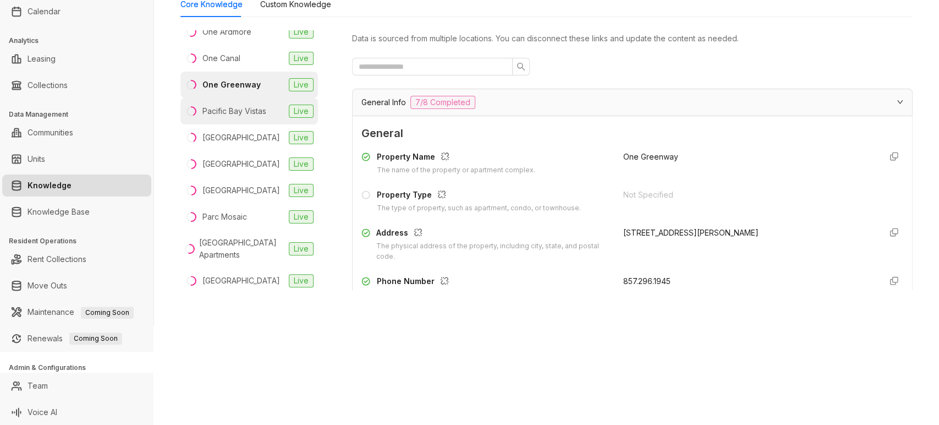
click at [224, 117] on div "Pacific Bay Vistas" at bounding box center [234, 111] width 64 height 12
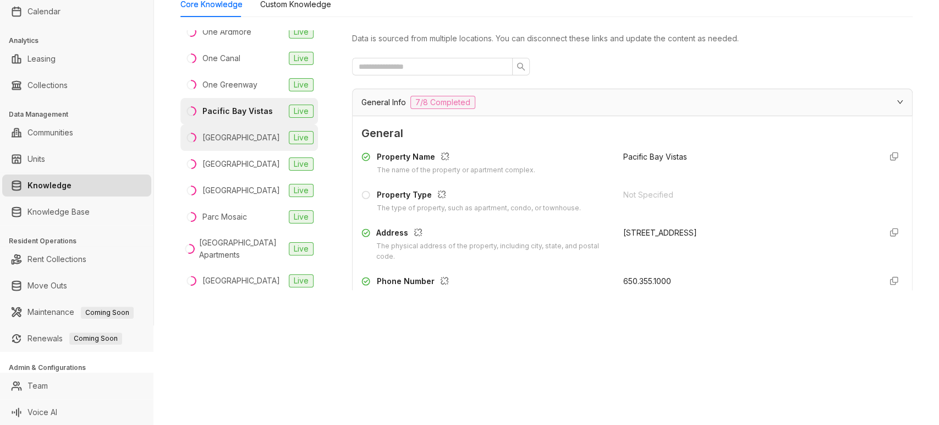
click at [224, 144] on div "Pacifica Park" at bounding box center [241, 137] width 78 height 12
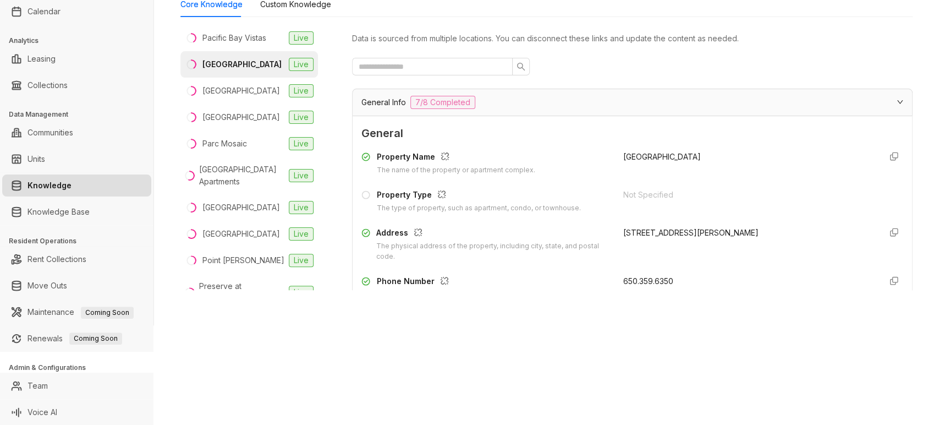
scroll to position [1487, 0]
click at [222, 96] on div "Palazzo East Apartments" at bounding box center [241, 90] width 78 height 12
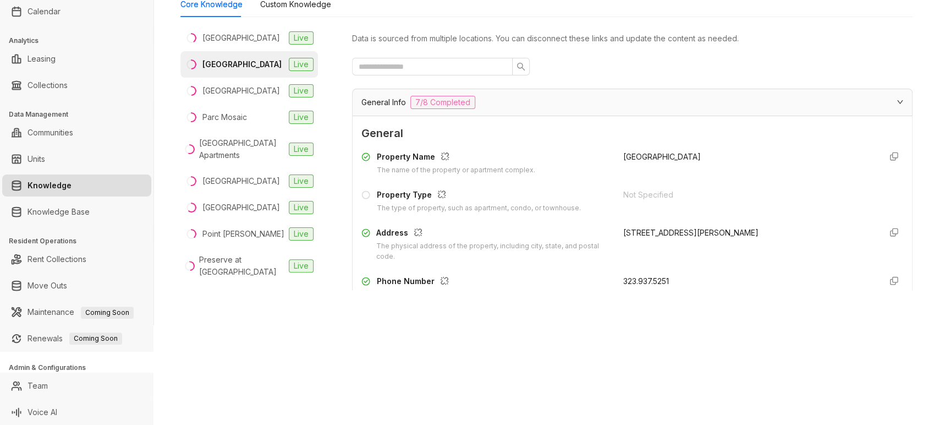
scroll to position [1515, 0]
click at [218, 95] on div "Palazzo West" at bounding box center [241, 88] width 78 height 12
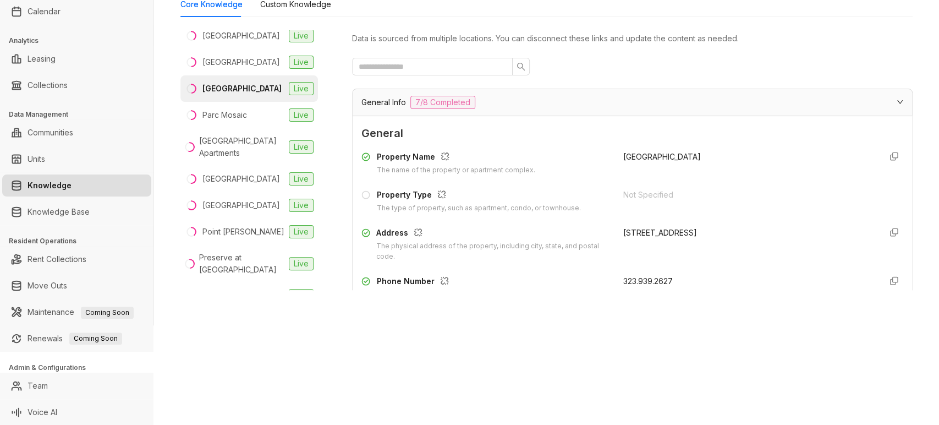
scroll to position [1551, 0]
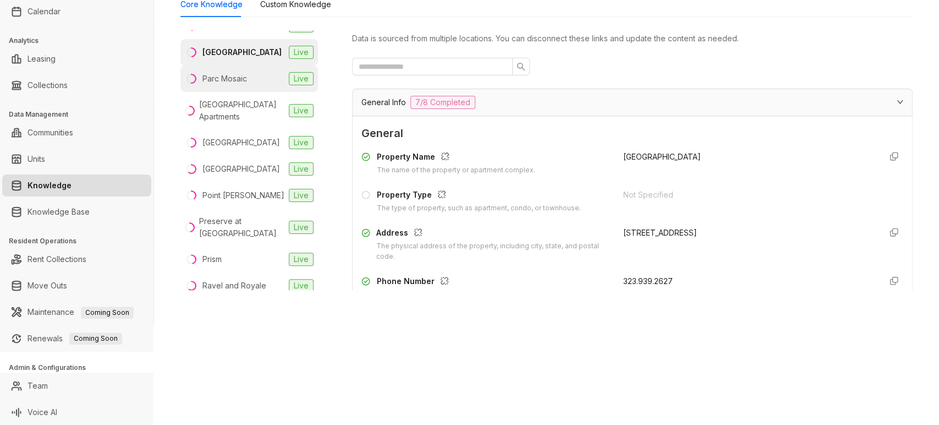
click at [225, 85] on div "Parc Mosaic" at bounding box center [224, 79] width 45 height 12
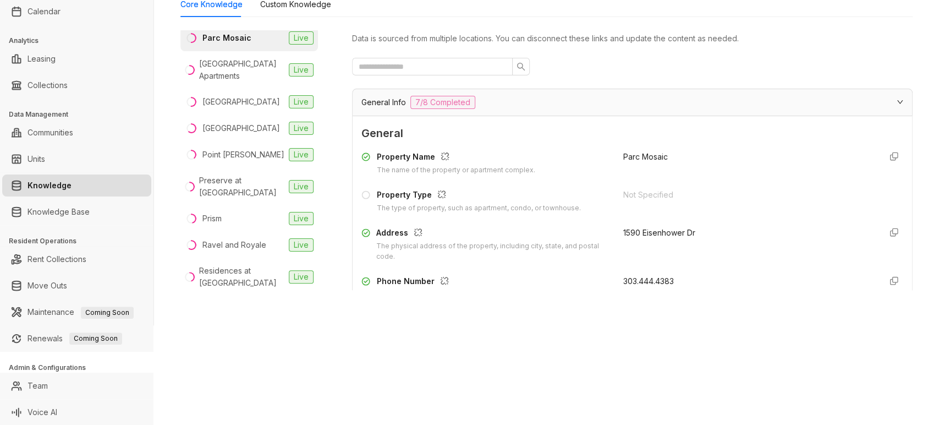
scroll to position [1593, 0]
click at [219, 81] on div "Park Towne Place Apartments" at bounding box center [241, 69] width 85 height 24
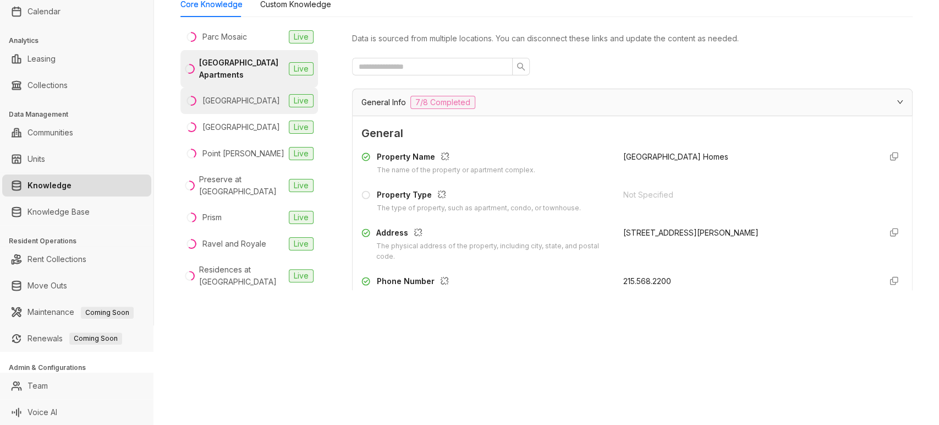
click at [226, 107] on div "Peachtree Park" at bounding box center [241, 101] width 78 height 12
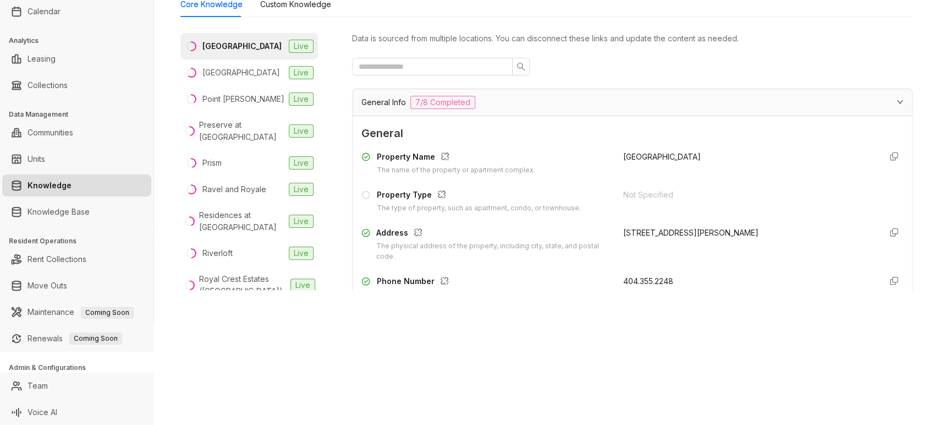
scroll to position [1648, 0]
click at [221, 78] on div "Plantation Gardens" at bounding box center [241, 72] width 78 height 12
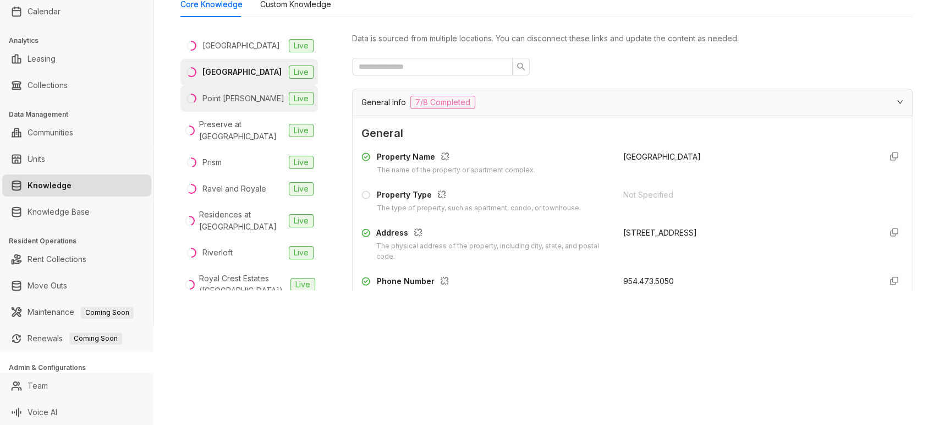
click at [222, 104] on div "Point Bonita" at bounding box center [243, 98] width 82 height 12
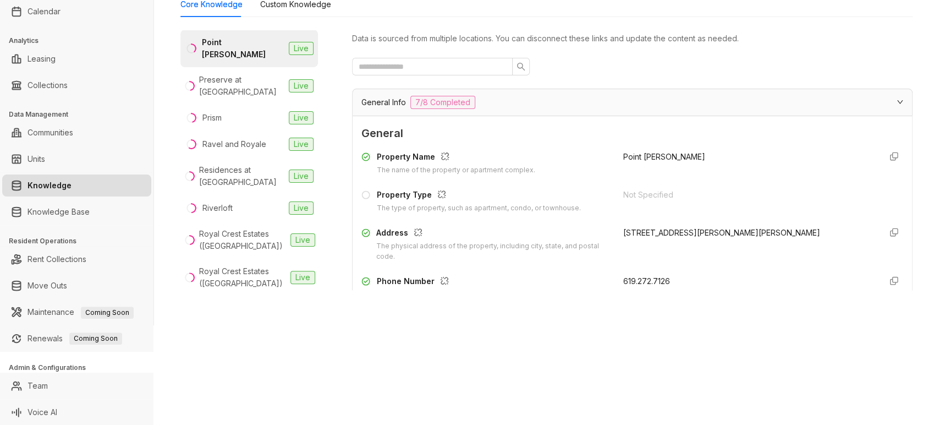
scroll to position [1704, 0]
click at [216, 97] on div "Preserve at Marin" at bounding box center [241, 85] width 85 height 24
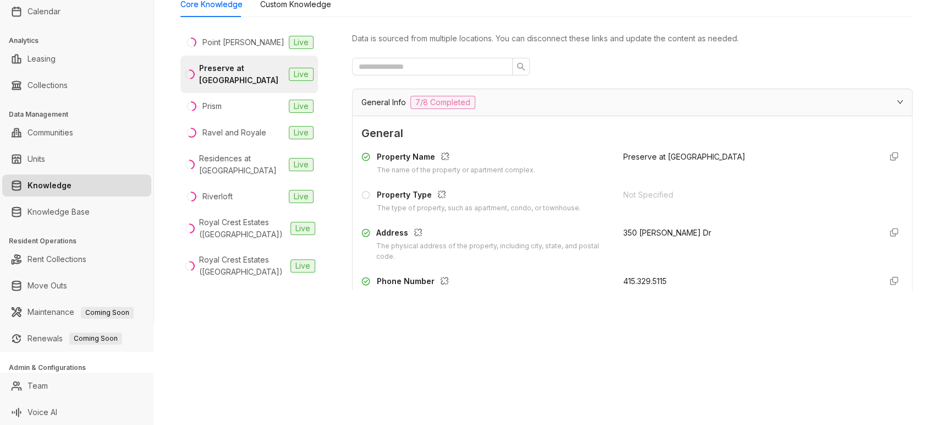
scroll to position [1747, 0]
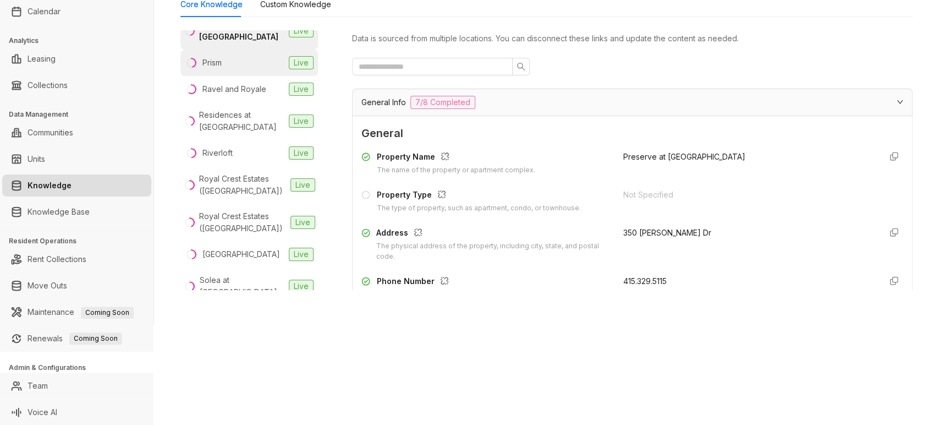
click at [214, 69] on div "Prism" at bounding box center [211, 63] width 19 height 12
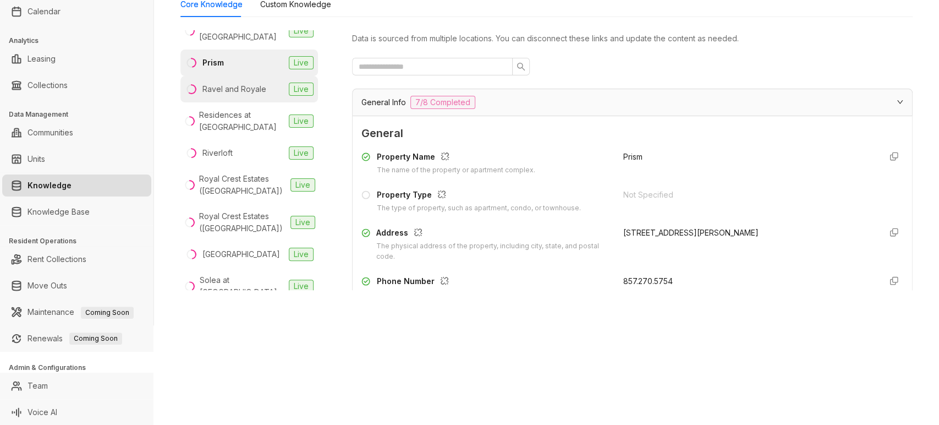
click at [218, 102] on li "Ravel and Royale Live" at bounding box center [248, 89] width 137 height 26
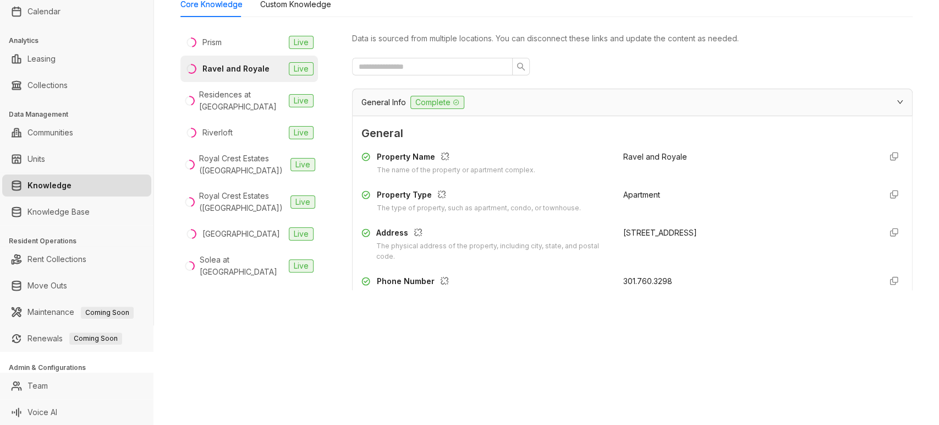
scroll to position [1773, 0]
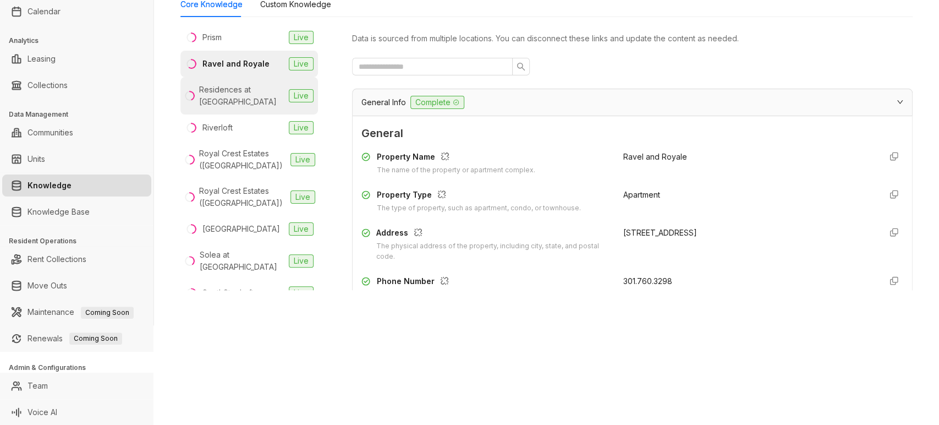
click at [225, 108] on div "Residences at Capital Crescent Trail" at bounding box center [241, 96] width 85 height 24
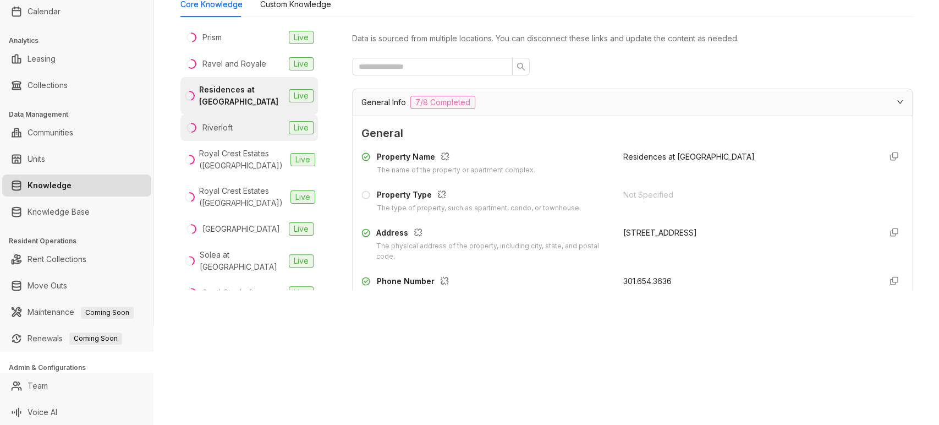
click at [224, 134] on div "Riverloft" at bounding box center [217, 128] width 30 height 12
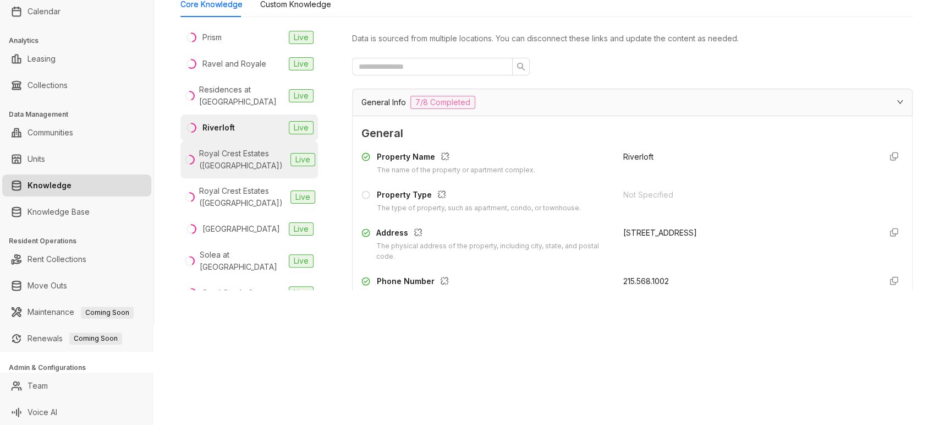
click at [233, 172] on div "Royal Crest Estates (Nashua)" at bounding box center [242, 159] width 87 height 24
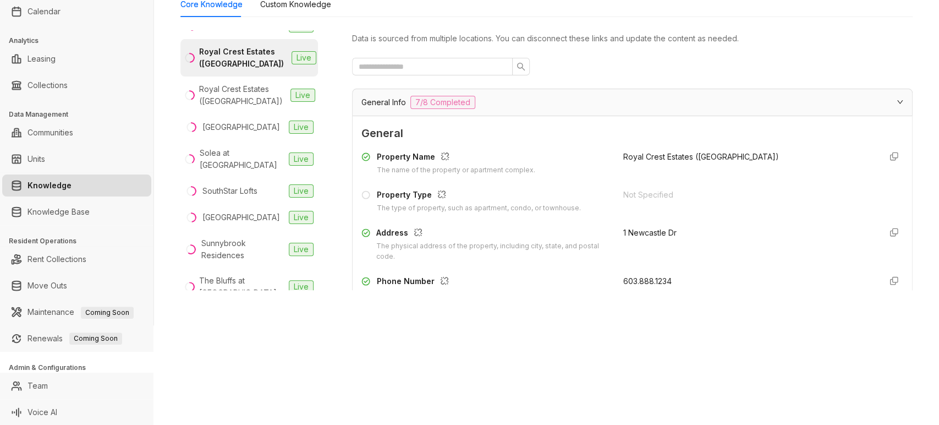
scroll to position [1875, 0]
click at [223, 107] on div "Royal Crest Estates (North Andover)" at bounding box center [242, 94] width 87 height 24
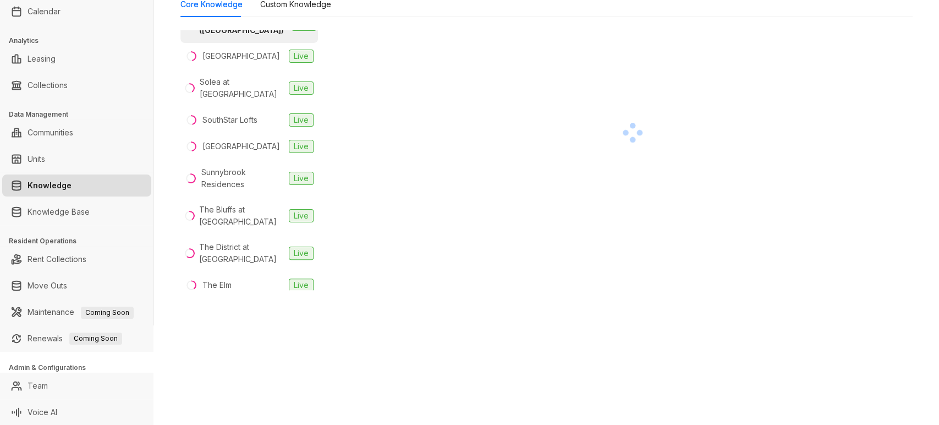
scroll to position [1946, 0]
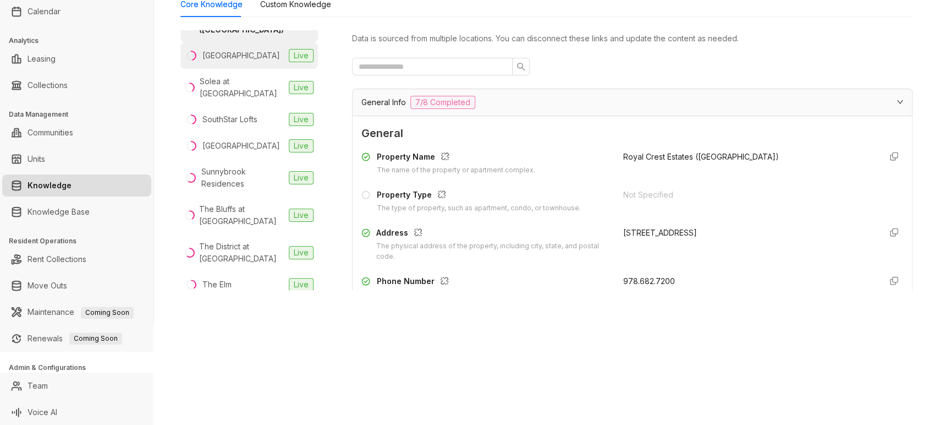
click at [223, 62] on div "Shenandoah Crossing" at bounding box center [241, 55] width 78 height 12
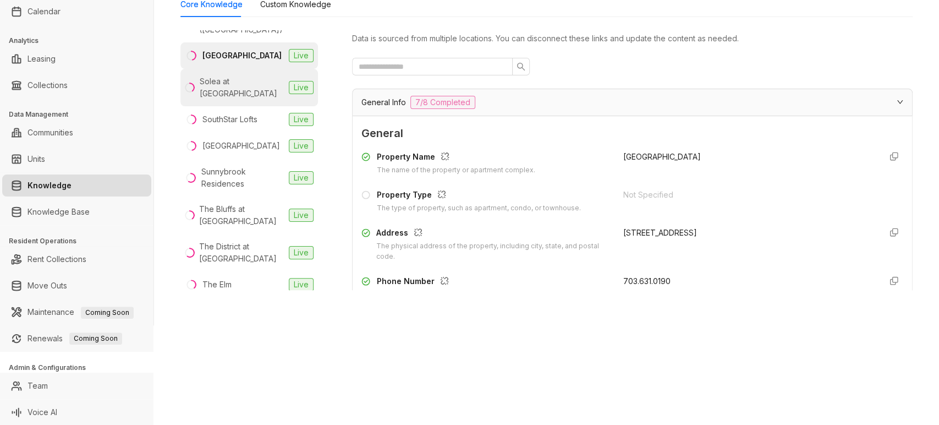
click at [222, 100] on div "Solea at Miami Lakes" at bounding box center [242, 87] width 85 height 24
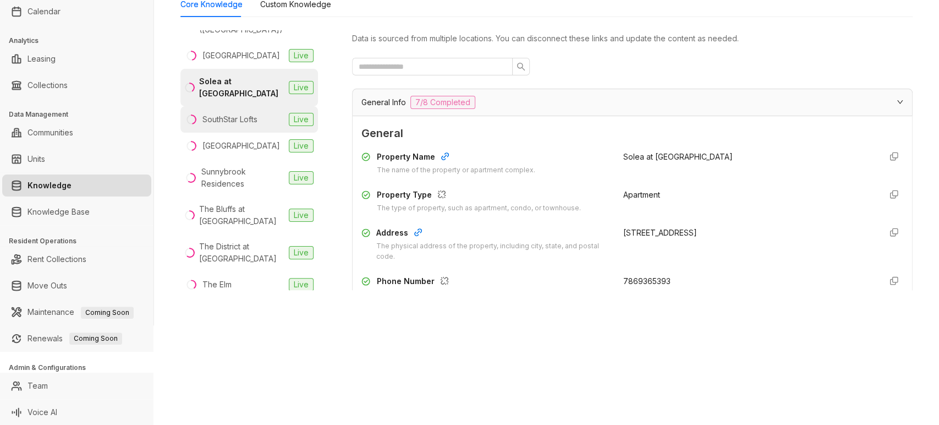
click at [224, 125] on div "SouthStar Lofts" at bounding box center [229, 119] width 55 height 12
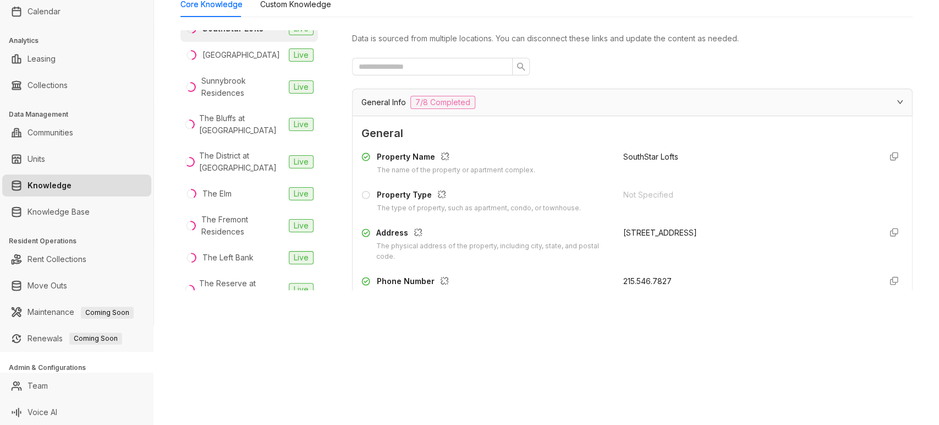
scroll to position [2037, 0]
click at [221, 60] on div "Southgate Towers" at bounding box center [241, 54] width 78 height 12
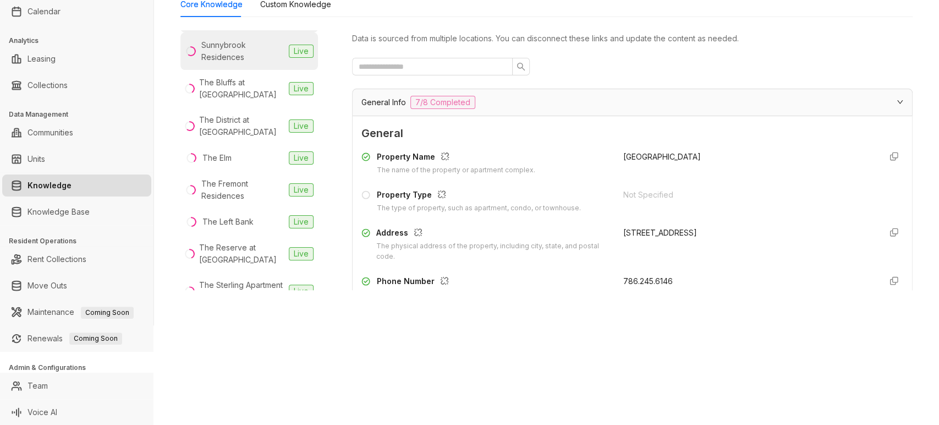
click at [230, 63] on div "Sunnybrook Residences" at bounding box center [242, 51] width 83 height 24
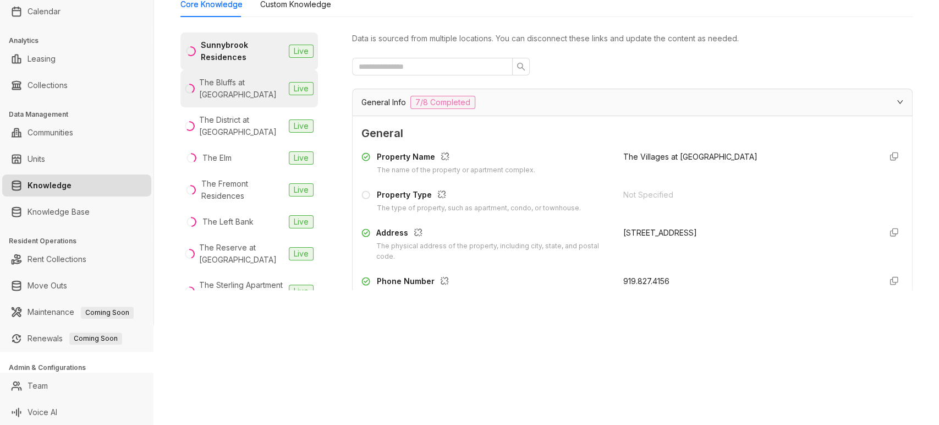
click at [230, 101] on div "The Bluffs at Pacifica" at bounding box center [241, 88] width 85 height 24
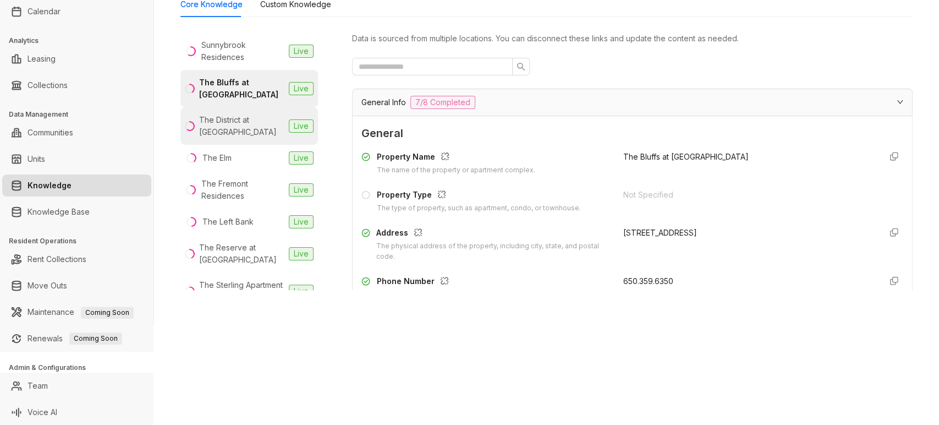
click at [236, 138] on div "The District at Flagler Village" at bounding box center [241, 126] width 85 height 24
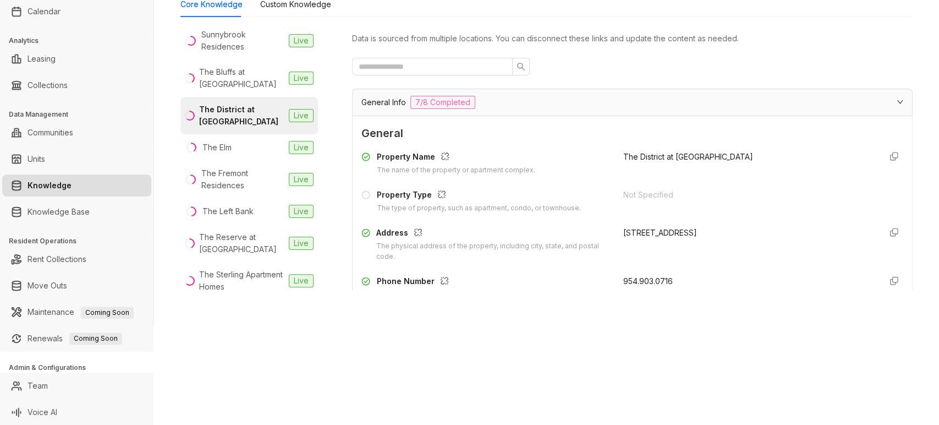
scroll to position [2188, 0]
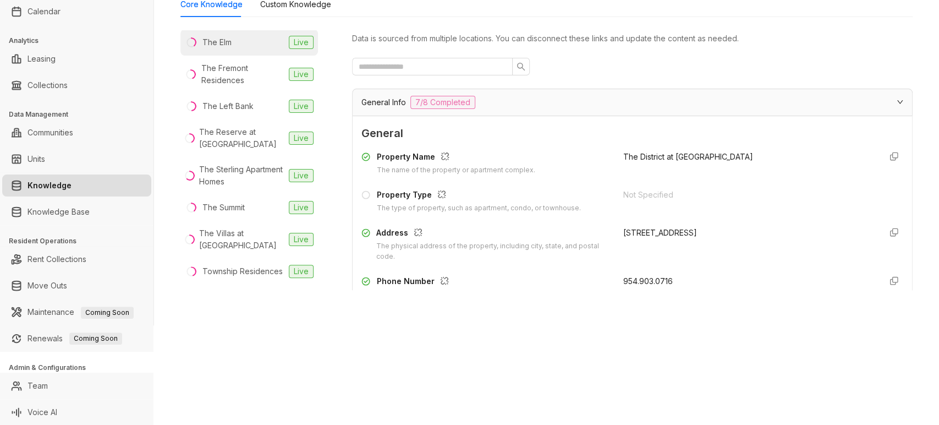
click at [224, 48] on div "The Elm" at bounding box center [216, 42] width 29 height 12
click at [224, 86] on div "The Fremont Residences" at bounding box center [242, 74] width 83 height 24
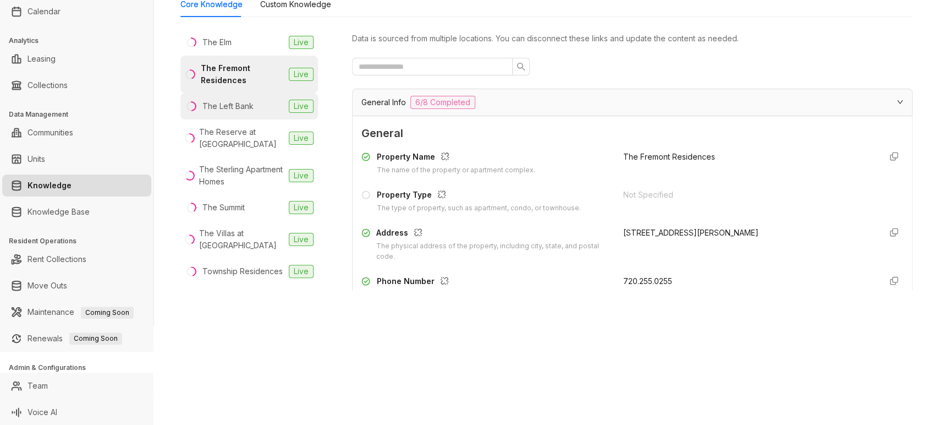
click at [232, 112] on div "The Left Bank" at bounding box center [227, 106] width 51 height 12
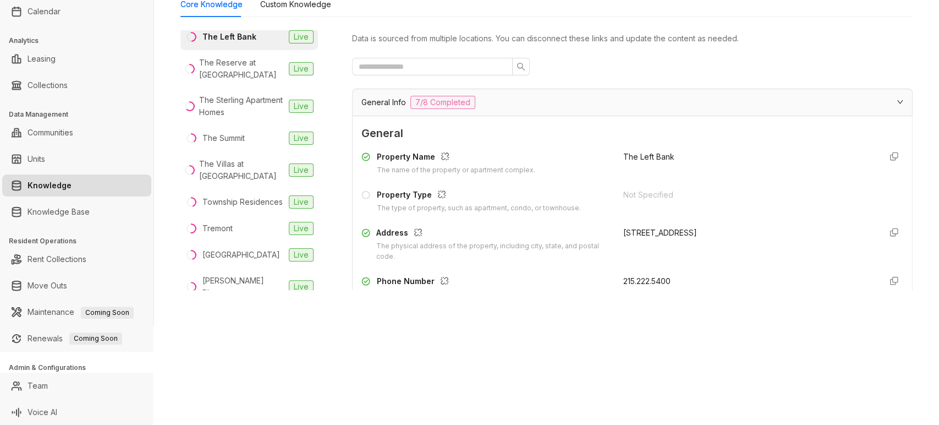
scroll to position [2258, 0]
click at [232, 118] on div "The Sterling Apartment Homes" at bounding box center [241, 105] width 85 height 24
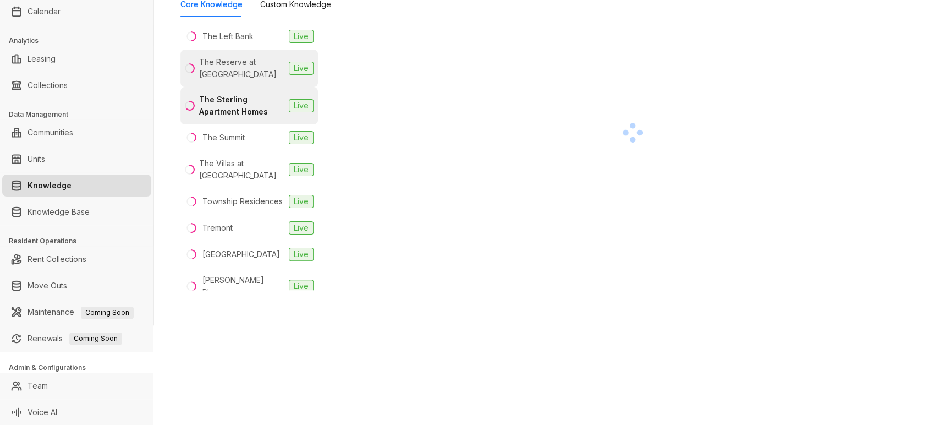
click at [229, 80] on div "The Reserve at Coconut Point" at bounding box center [241, 68] width 85 height 24
